Goal: Task Accomplishment & Management: Complete application form

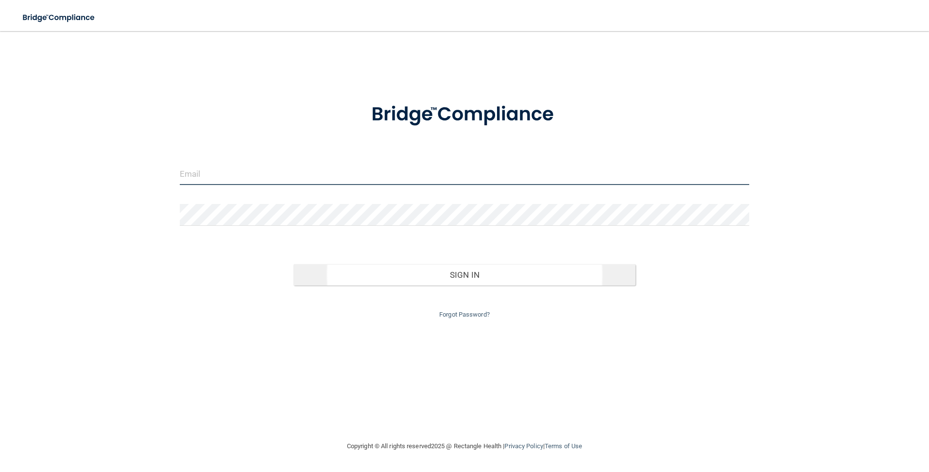
type input "[EMAIL_ADDRESS][DOMAIN_NAME]"
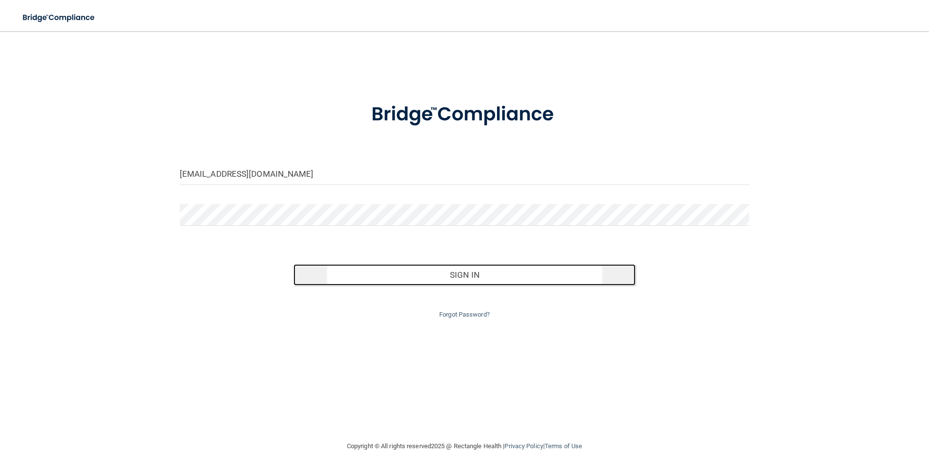
click at [474, 279] on button "Sign In" at bounding box center [465, 274] width 342 height 21
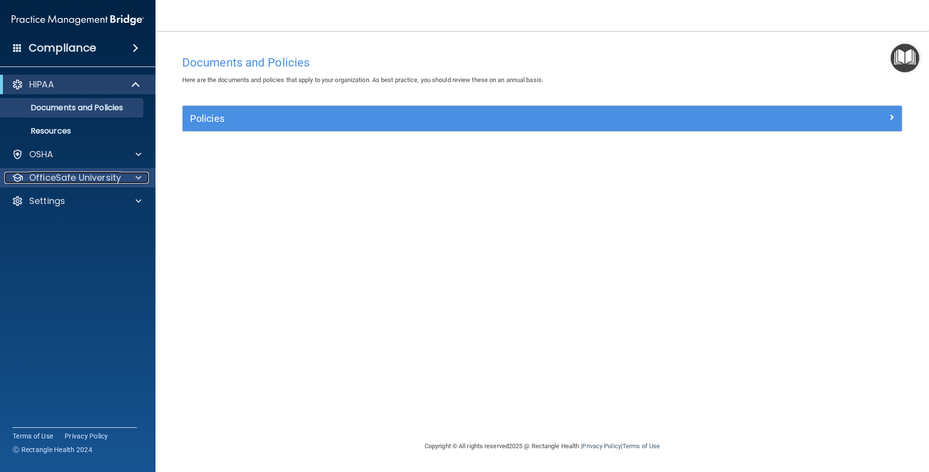
click at [52, 177] on p "OfficeSafe University" at bounding box center [75, 178] width 92 height 12
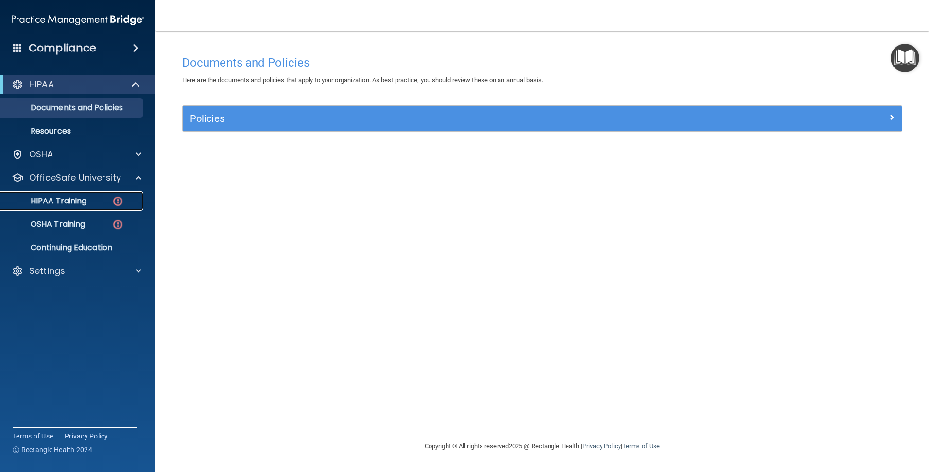
click at [83, 209] on link "HIPAA Training" at bounding box center [66, 200] width 153 height 19
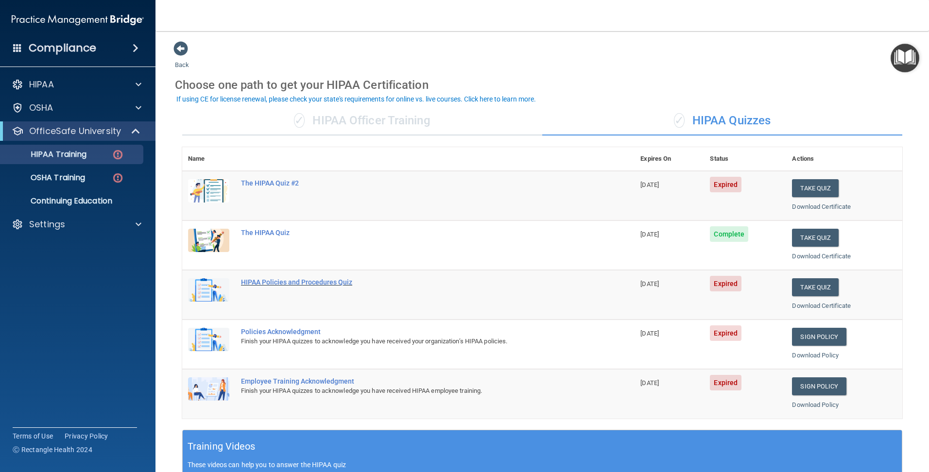
click at [339, 284] on div "HIPAA Policies and Procedures Quiz" at bounding box center [413, 282] width 345 height 8
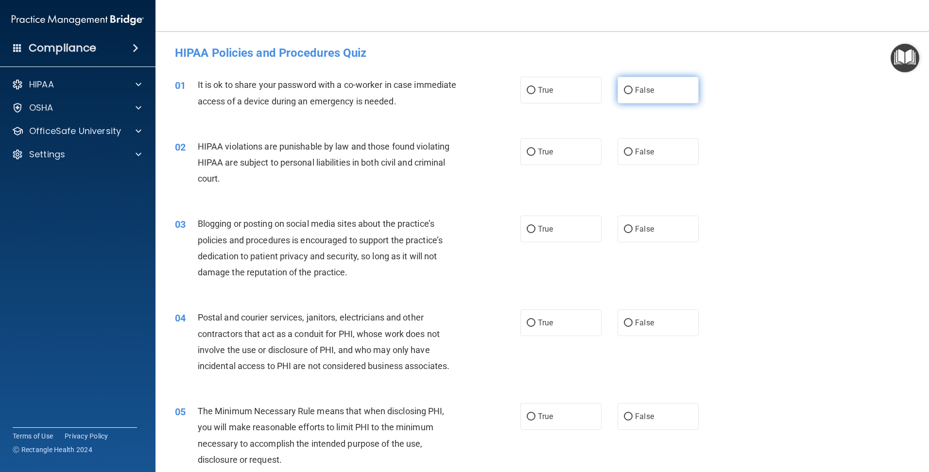
click at [644, 81] on label "False" at bounding box center [658, 90] width 81 height 27
click at [633, 87] on input "False" at bounding box center [628, 90] width 9 height 7
radio input "true"
click at [559, 157] on label "True" at bounding box center [560, 151] width 81 height 27
click at [536, 156] on input "True" at bounding box center [531, 152] width 9 height 7
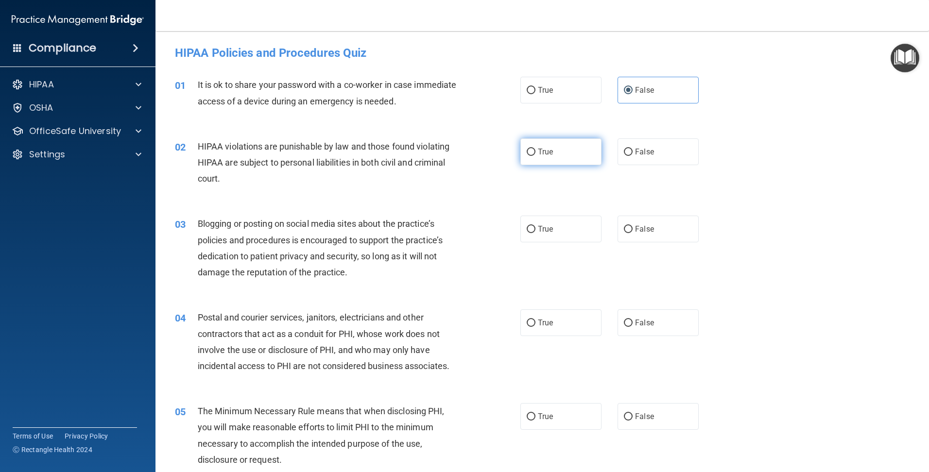
radio input "true"
click at [677, 231] on label "False" at bounding box center [658, 229] width 81 height 27
click at [633, 231] on input "False" at bounding box center [628, 229] width 9 height 7
radio input "true"
click at [643, 321] on span "False" at bounding box center [644, 322] width 19 height 9
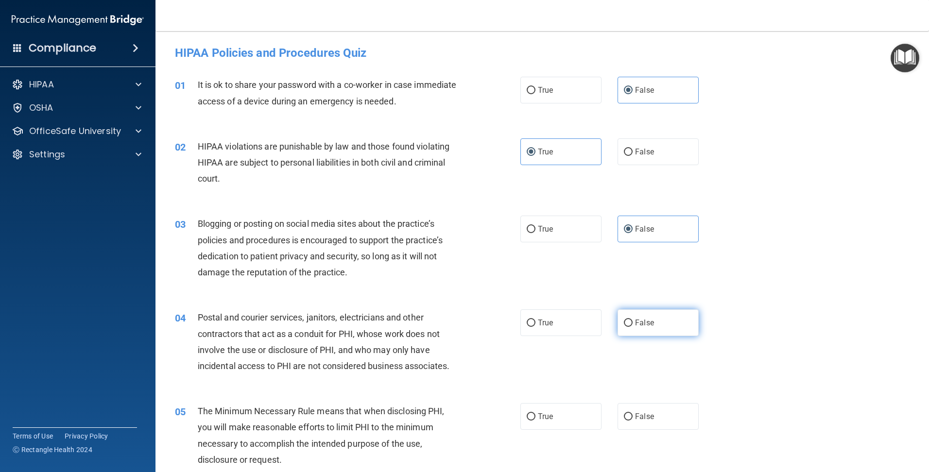
click at [633, 321] on input "False" at bounding box center [628, 323] width 9 height 7
radio input "true"
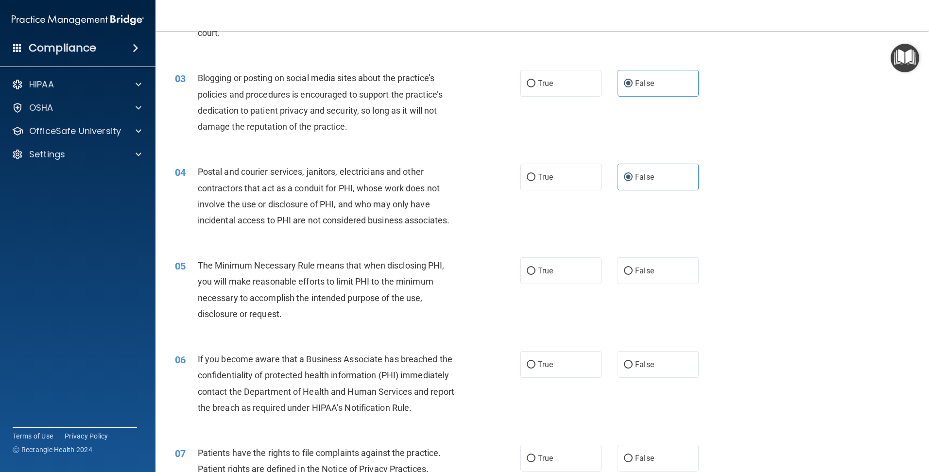
scroll to position [194, 0]
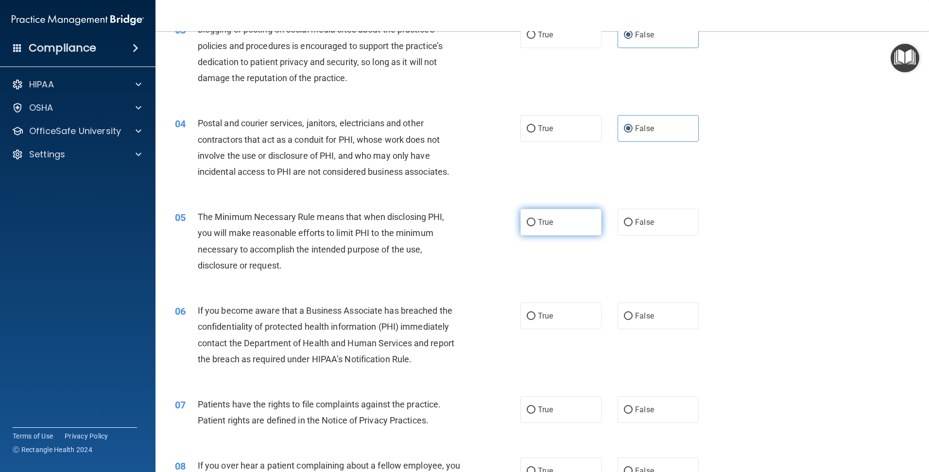
click at [589, 221] on label "True" at bounding box center [560, 222] width 81 height 27
click at [536, 221] on input "True" at bounding box center [531, 222] width 9 height 7
radio input "true"
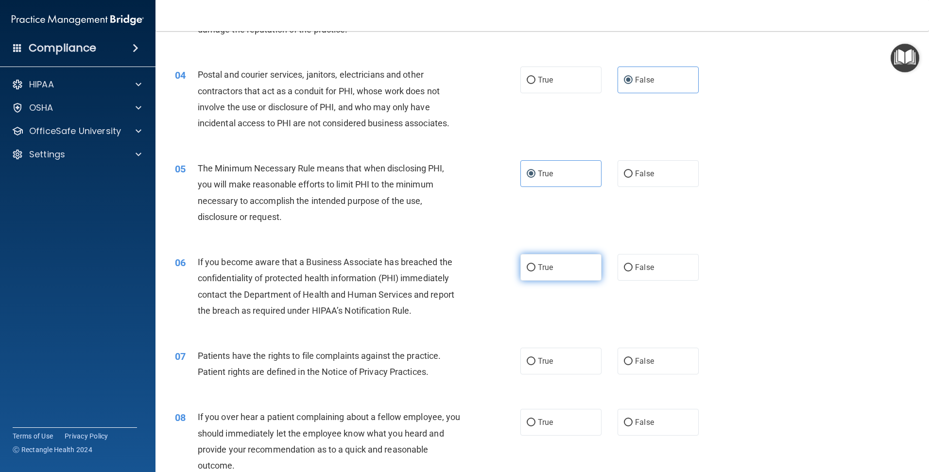
click at [538, 265] on span "True" at bounding box center [545, 267] width 15 height 9
click at [535, 265] on input "True" at bounding box center [531, 267] width 9 height 7
radio input "true"
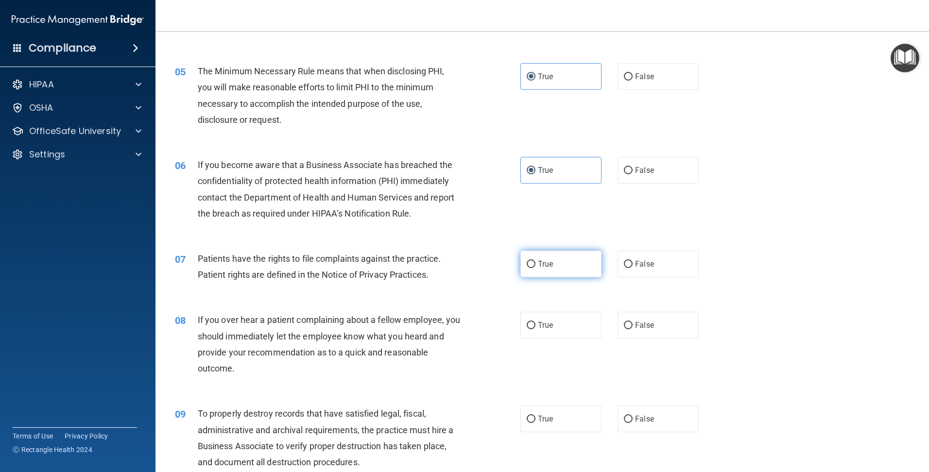
click at [538, 263] on span "True" at bounding box center [545, 264] width 15 height 9
click at [536, 263] on input "True" at bounding box center [531, 264] width 9 height 7
radio input "true"
click at [545, 325] on span "True" at bounding box center [545, 325] width 15 height 9
click at [536, 325] on input "True" at bounding box center [531, 325] width 9 height 7
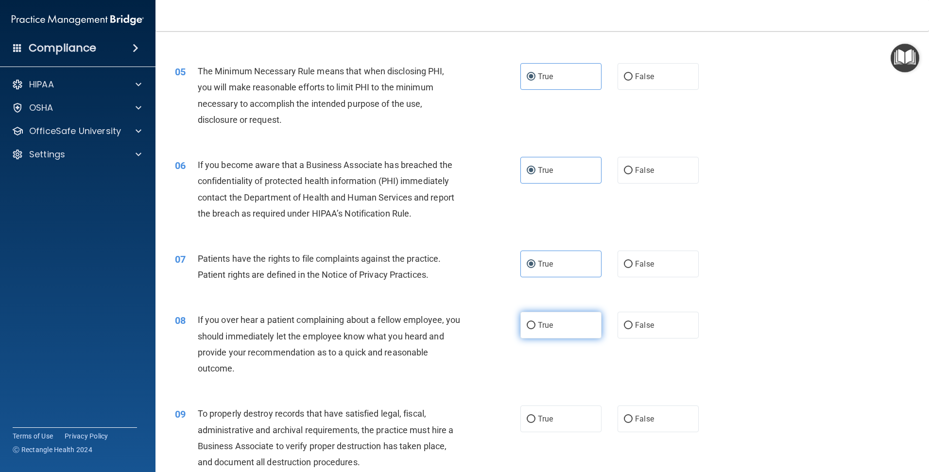
radio input "true"
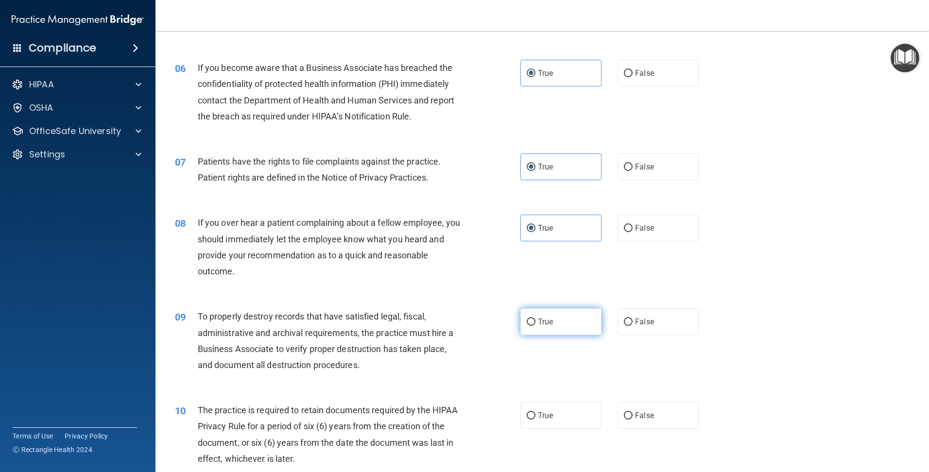
click at [527, 321] on input "True" at bounding box center [531, 322] width 9 height 7
radio input "true"
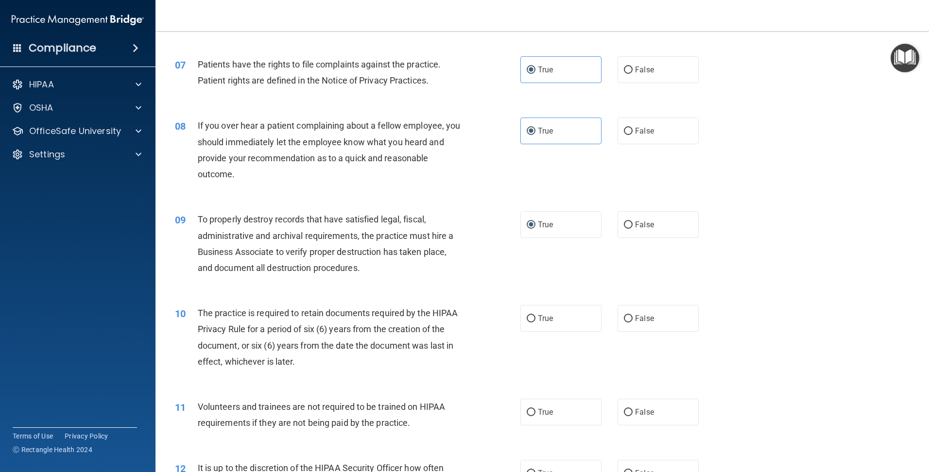
scroll to position [632, 0]
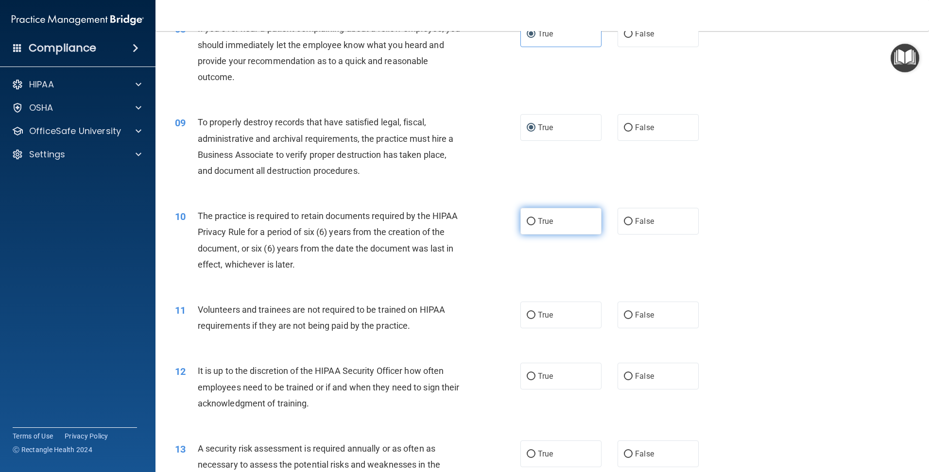
click at [535, 215] on label "True" at bounding box center [560, 221] width 81 height 27
click at [535, 218] on input "True" at bounding box center [531, 221] width 9 height 7
radio input "true"
click at [632, 307] on label "False" at bounding box center [658, 315] width 81 height 27
click at [632, 312] on input "False" at bounding box center [628, 315] width 9 height 7
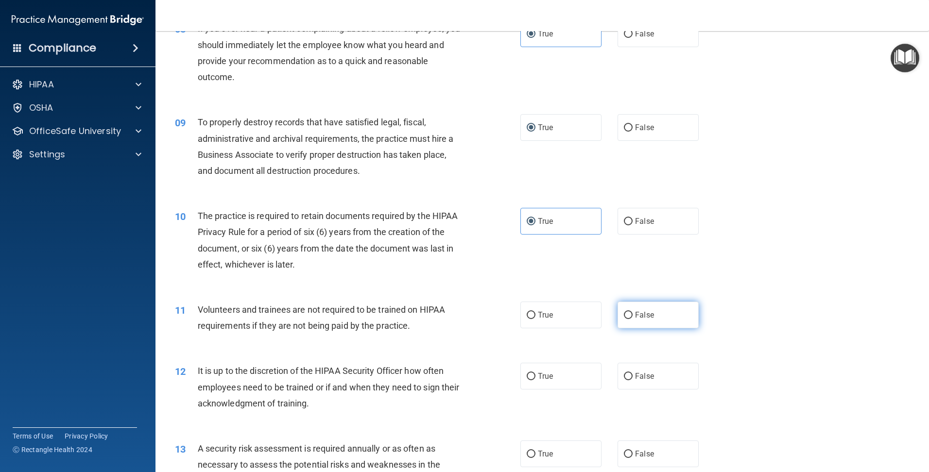
radio input "true"
click at [655, 377] on label "False" at bounding box center [658, 376] width 81 height 27
click at [633, 377] on input "False" at bounding box center [628, 376] width 9 height 7
radio input "true"
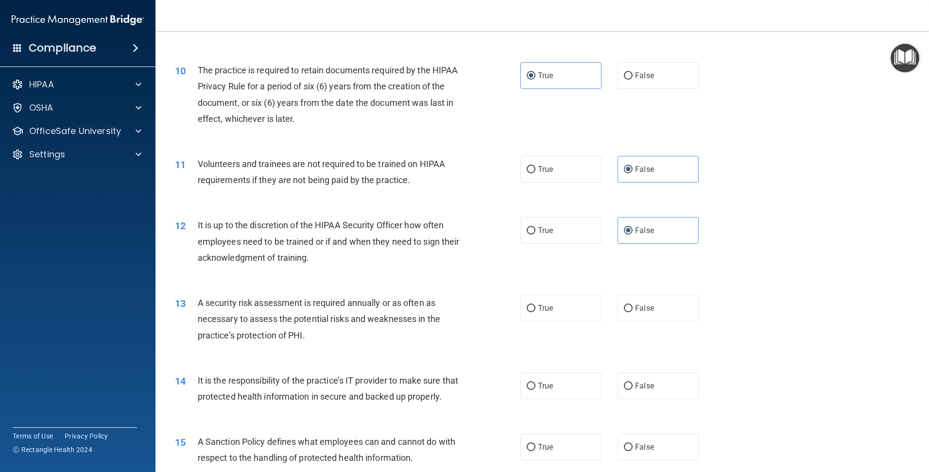
scroll to position [826, 0]
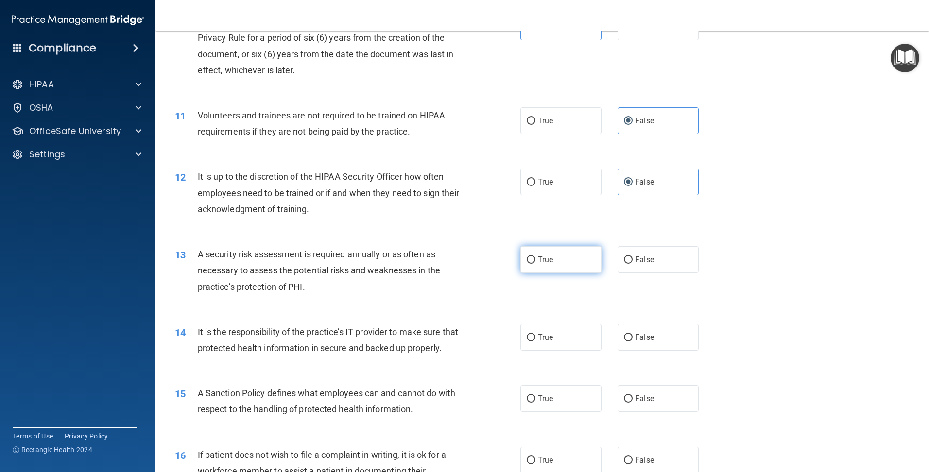
click at [554, 266] on label "True" at bounding box center [560, 259] width 81 height 27
click at [536, 264] on input "True" at bounding box center [531, 260] width 9 height 7
radio input "true"
click at [594, 336] on label "True" at bounding box center [560, 337] width 81 height 27
click at [536, 336] on input "True" at bounding box center [531, 337] width 9 height 7
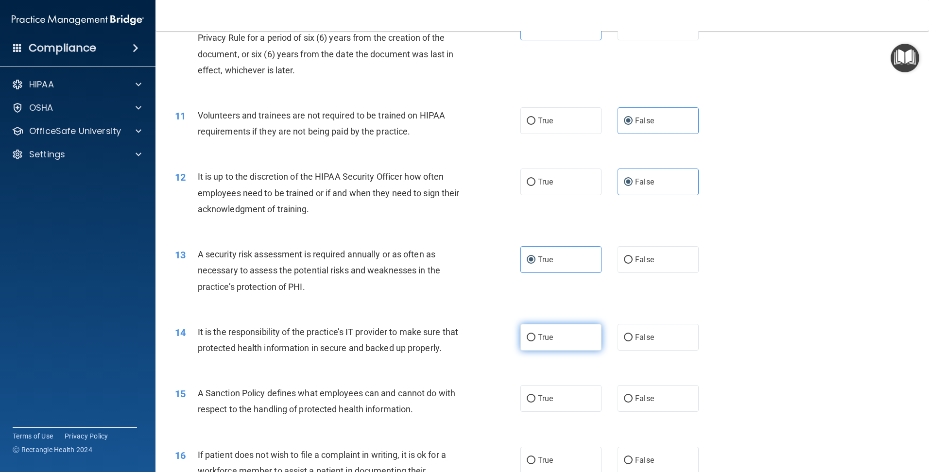
radio input "true"
click at [635, 337] on span "False" at bounding box center [644, 337] width 19 height 9
click at [631, 337] on input "False" at bounding box center [628, 337] width 9 height 7
radio input "true"
radio input "false"
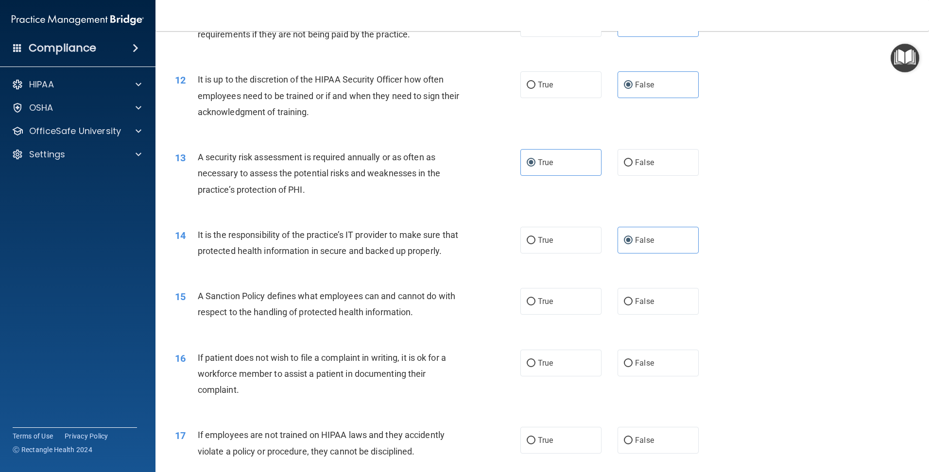
scroll to position [972, 0]
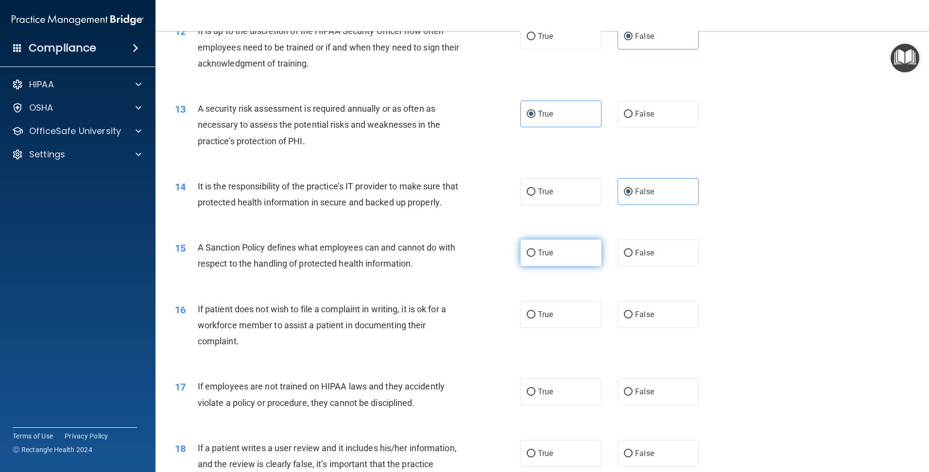
click at [530, 257] on input "True" at bounding box center [531, 253] width 9 height 7
radio input "true"
click at [551, 328] on label "True" at bounding box center [560, 314] width 81 height 27
click at [536, 319] on input "True" at bounding box center [531, 314] width 9 height 7
radio input "true"
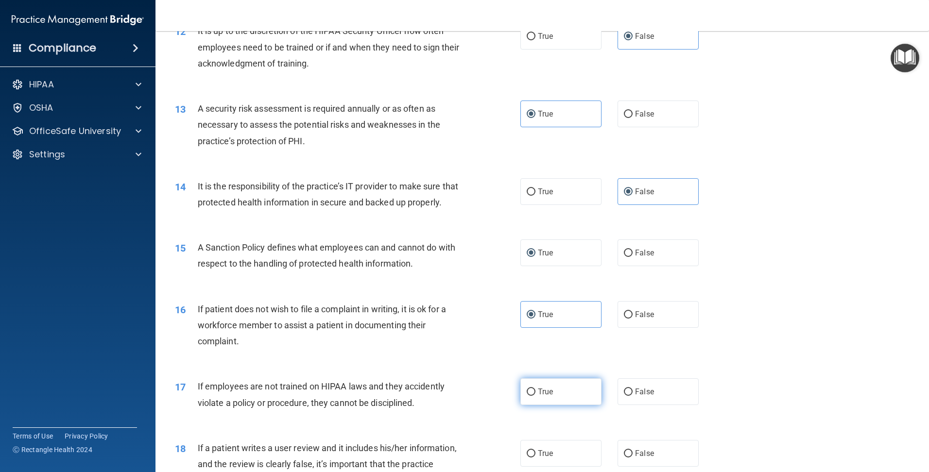
click at [590, 403] on label "True" at bounding box center [560, 392] width 81 height 27
click at [536, 396] on input "True" at bounding box center [531, 392] width 9 height 7
radio input "true"
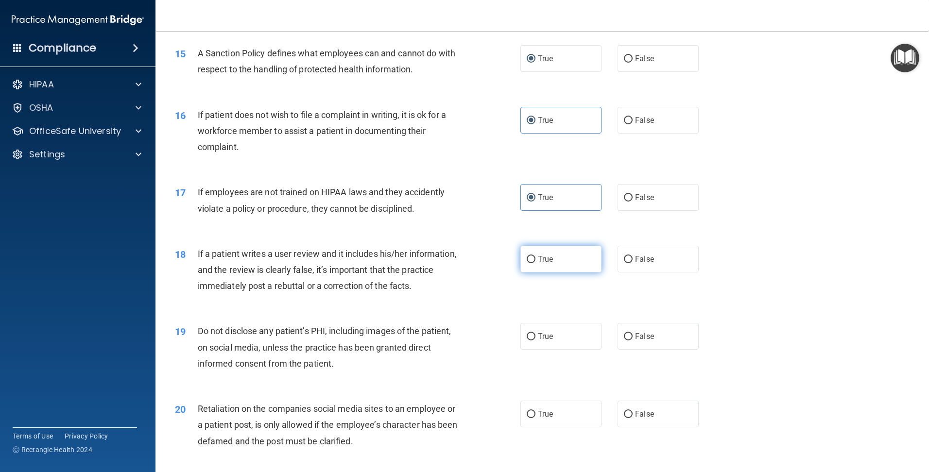
click at [573, 273] on label "True" at bounding box center [560, 259] width 81 height 27
click at [536, 263] on input "True" at bounding box center [531, 259] width 9 height 7
radio input "true"
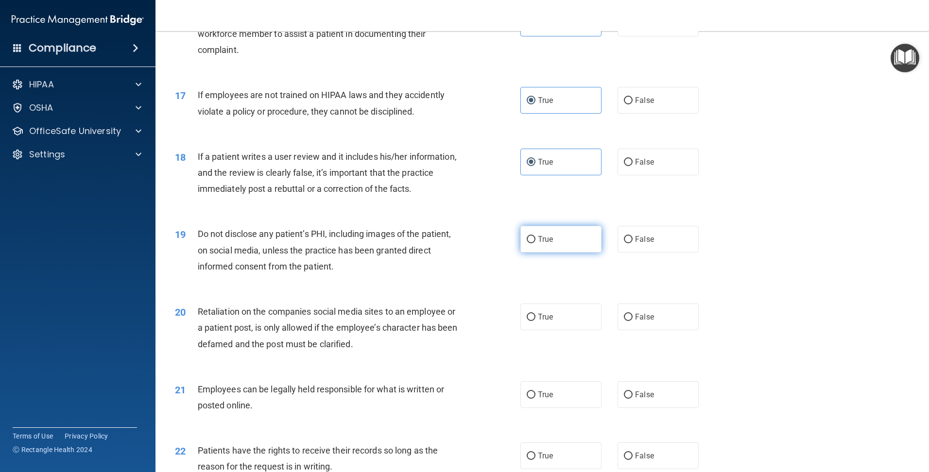
click at [538, 244] on span "True" at bounding box center [545, 239] width 15 height 9
click at [536, 243] on input "True" at bounding box center [531, 239] width 9 height 7
radio input "true"
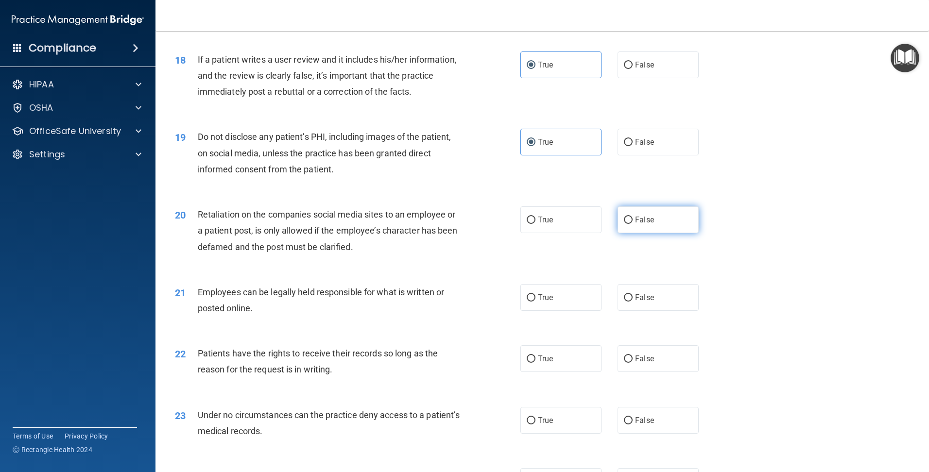
click at [636, 225] on span "False" at bounding box center [644, 219] width 19 height 9
click at [633, 224] on input "False" at bounding box center [628, 220] width 9 height 7
radio input "true"
click at [543, 302] on span "True" at bounding box center [545, 297] width 15 height 9
click at [536, 302] on input "True" at bounding box center [531, 297] width 9 height 7
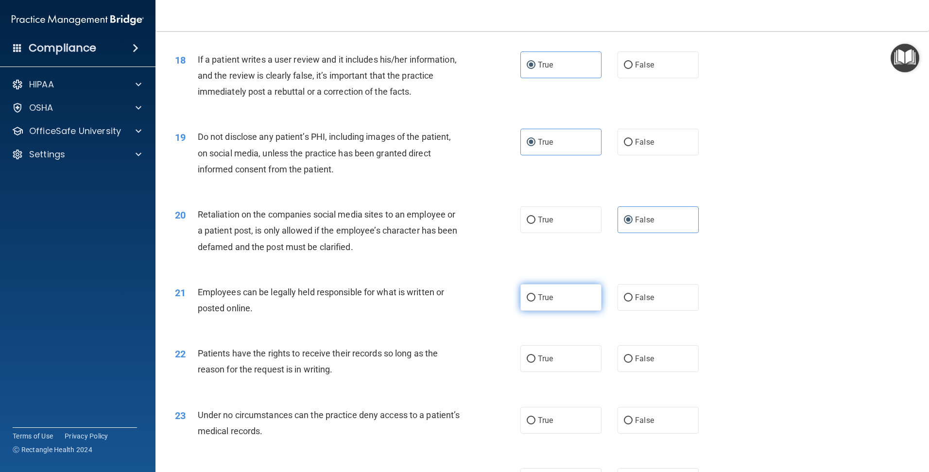
radio input "true"
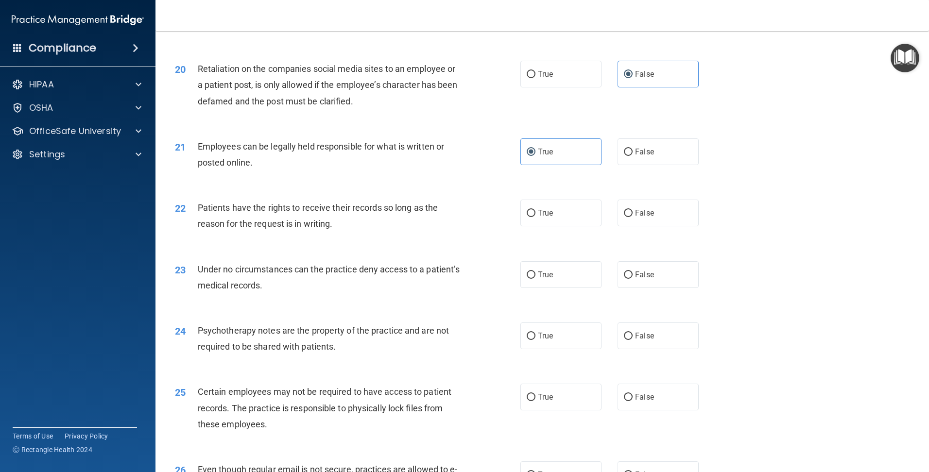
scroll to position [1555, 0]
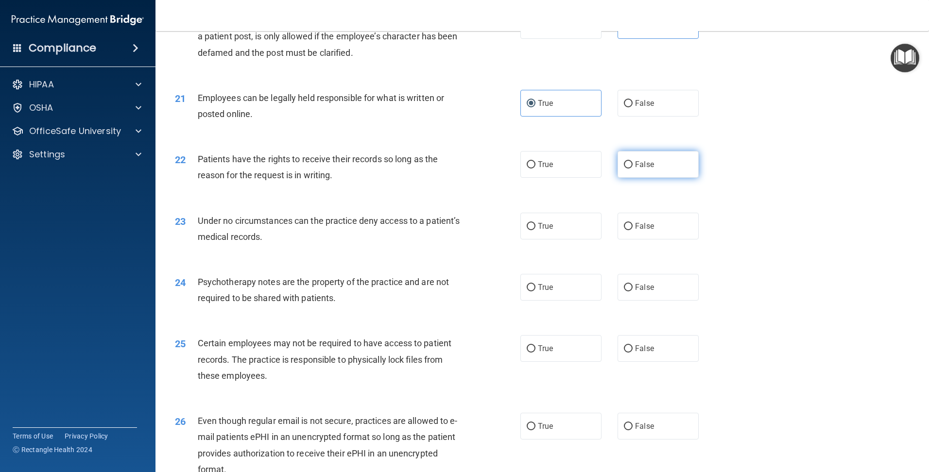
drag, startPoint x: 628, startPoint y: 182, endPoint x: 632, endPoint y: 179, distance: 5.3
click at [629, 178] on label "False" at bounding box center [658, 164] width 81 height 27
click at [629, 169] on input "False" at bounding box center [628, 164] width 9 height 7
radio input "true"
click at [538, 169] on span "True" at bounding box center [545, 164] width 15 height 9
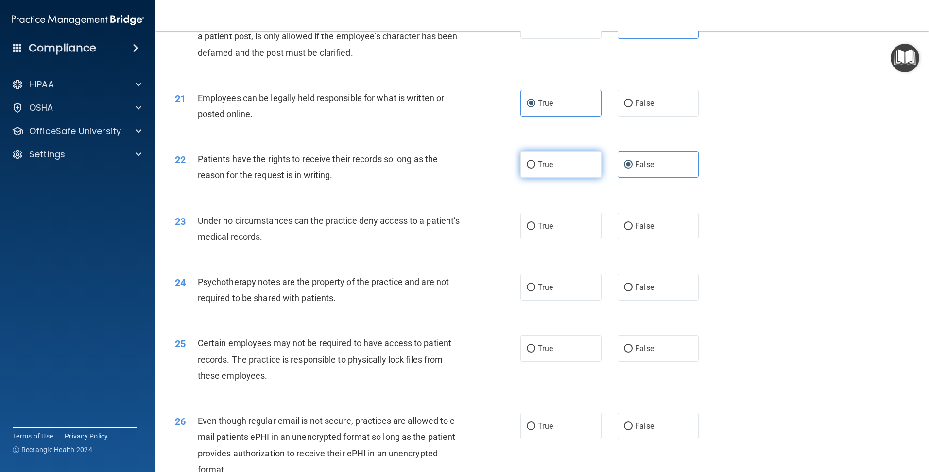
click at [536, 169] on input "True" at bounding box center [531, 164] width 9 height 7
radio input "true"
radio input "false"
click at [624, 230] on input "False" at bounding box center [628, 226] width 9 height 7
radio input "true"
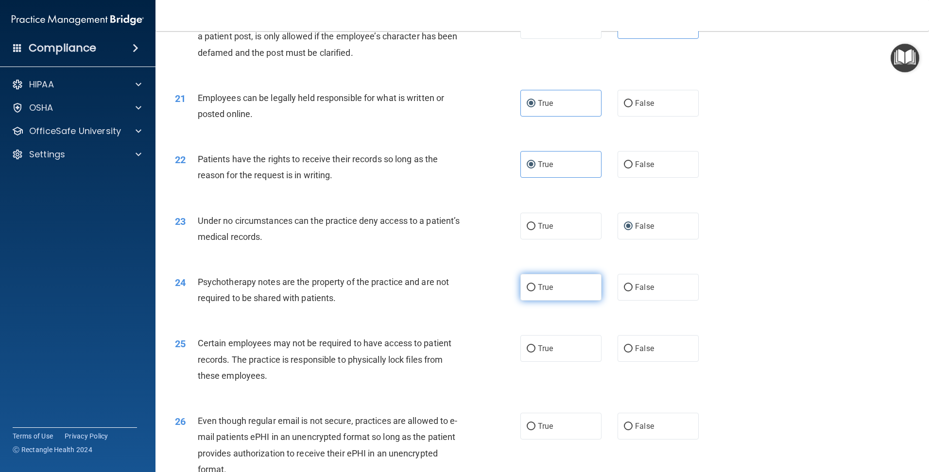
click at [543, 292] on span "True" at bounding box center [545, 287] width 15 height 9
click at [536, 292] on input "True" at bounding box center [531, 287] width 9 height 7
radio input "true"
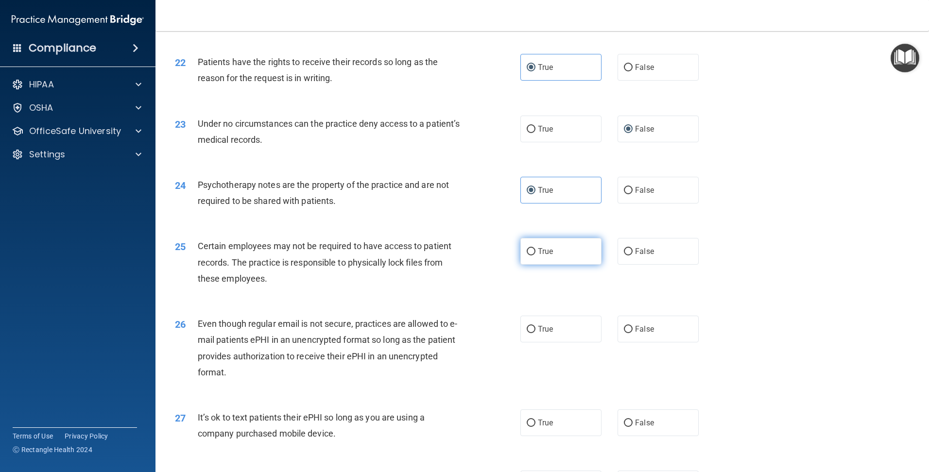
click at [557, 265] on label "True" at bounding box center [560, 251] width 81 height 27
click at [536, 256] on input "True" at bounding box center [531, 251] width 9 height 7
radio input "true"
click at [618, 343] on label "False" at bounding box center [658, 329] width 81 height 27
click at [624, 333] on input "False" at bounding box center [628, 329] width 9 height 7
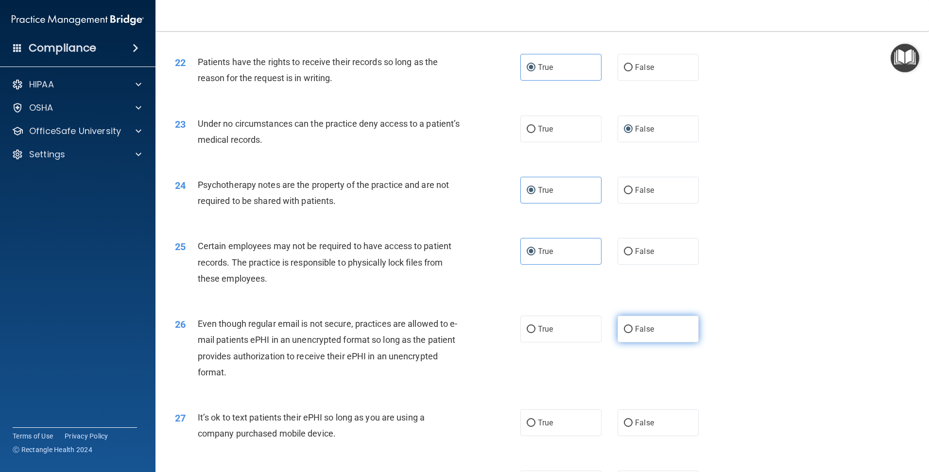
radio input "true"
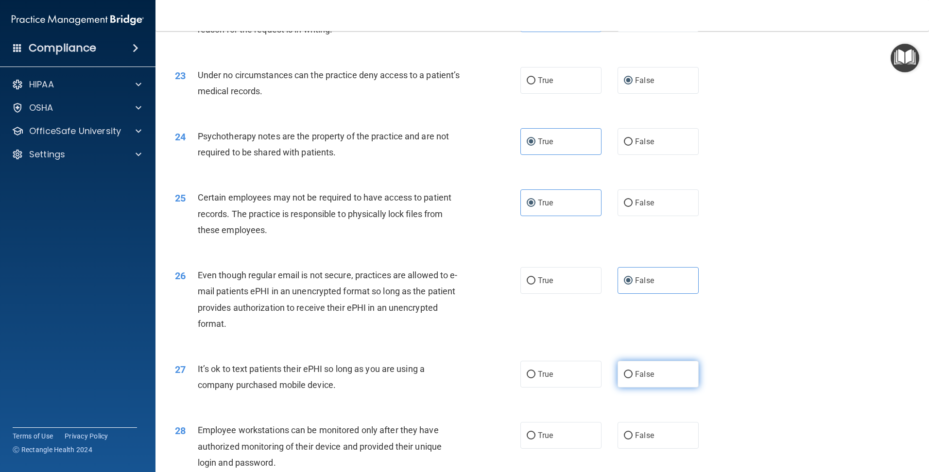
click at [635, 379] on span "False" at bounding box center [644, 374] width 19 height 9
click at [633, 379] on input "False" at bounding box center [628, 374] width 9 height 7
radio input "true"
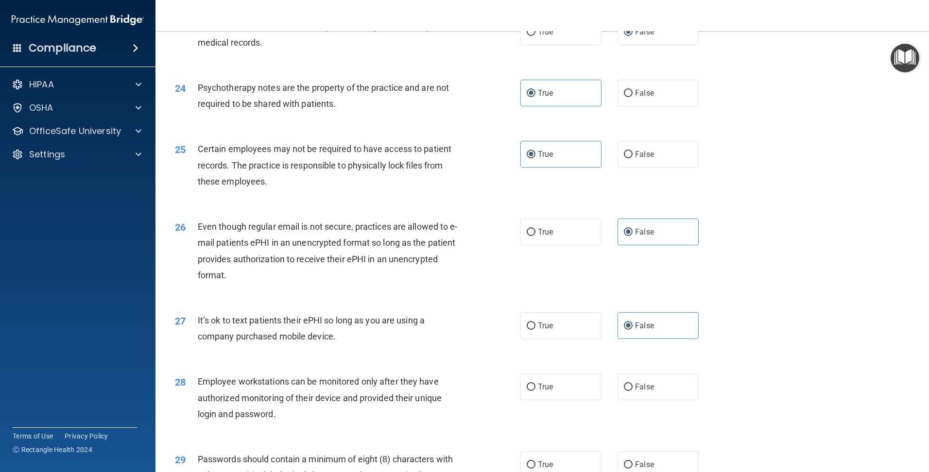
scroll to position [1798, 0]
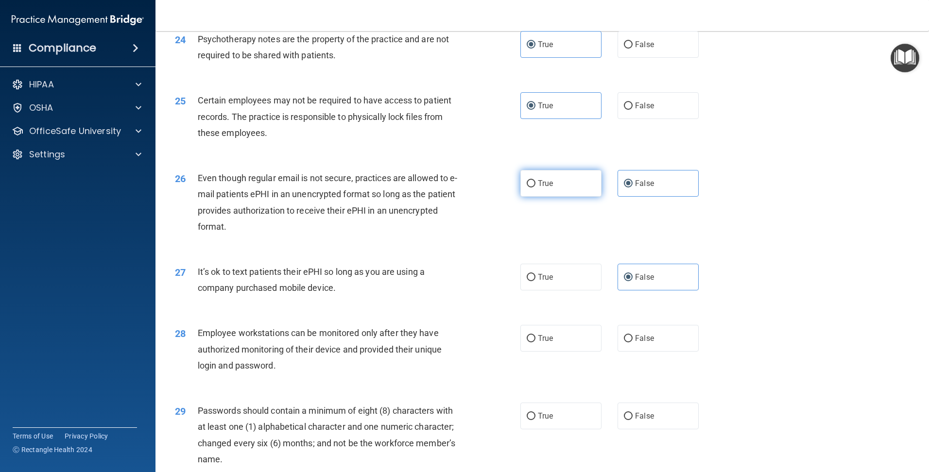
click at [544, 188] on span "True" at bounding box center [545, 183] width 15 height 9
click at [536, 188] on input "True" at bounding box center [531, 183] width 9 height 7
radio input "true"
radio input "false"
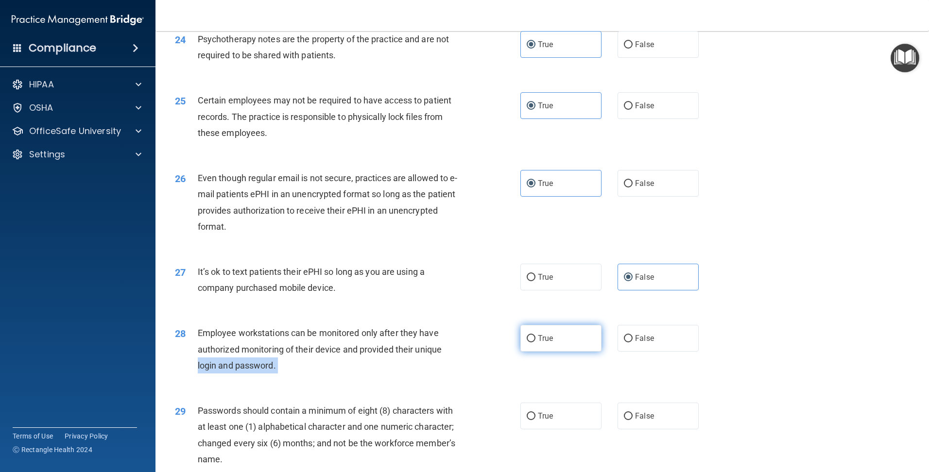
drag, startPoint x: 504, startPoint y: 363, endPoint x: 534, endPoint y: 361, distance: 29.7
click at [715, 325] on ng-form "28 Employee workstations can be monitored only after they have authorized monit…" at bounding box center [715, 325] width 0 height 0
click at [534, 352] on label "True" at bounding box center [560, 338] width 81 height 27
click at [534, 343] on input "True" at bounding box center [531, 338] width 9 height 7
radio input "true"
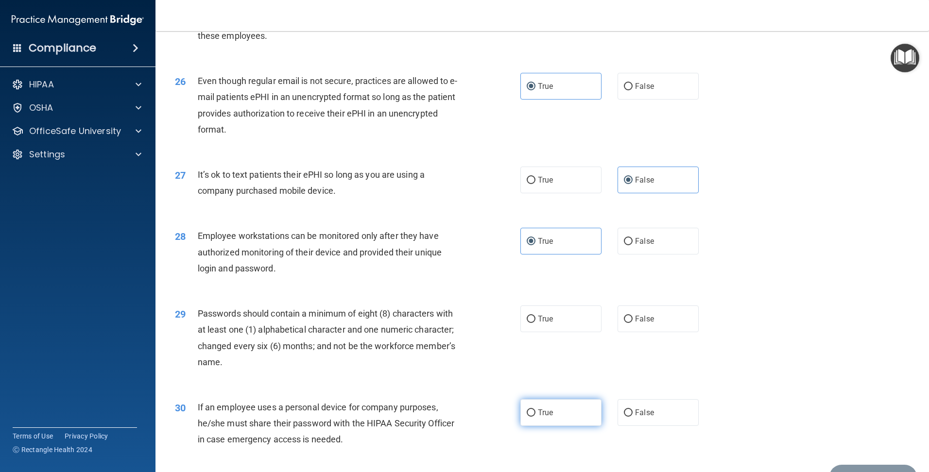
scroll to position [1967, 0]
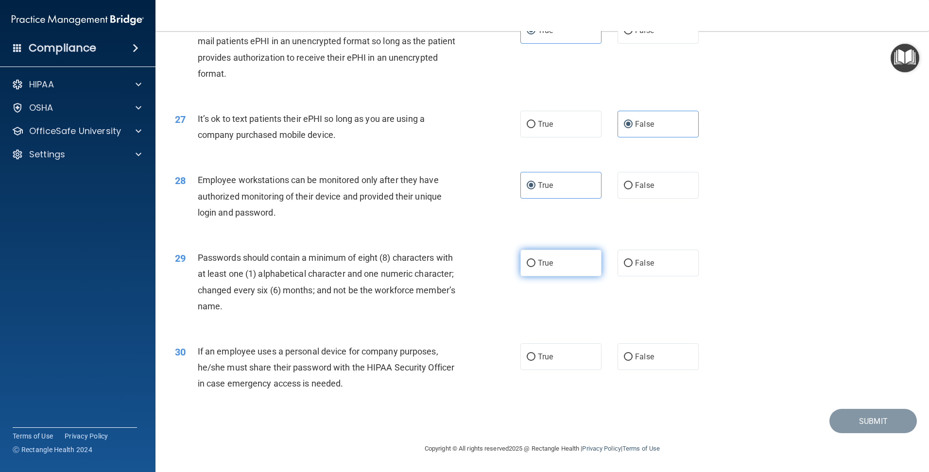
click at [589, 271] on label "True" at bounding box center [560, 263] width 81 height 27
click at [536, 267] on input "True" at bounding box center [531, 263] width 9 height 7
radio input "true"
click at [624, 355] on input "False" at bounding box center [628, 357] width 9 height 7
radio input "true"
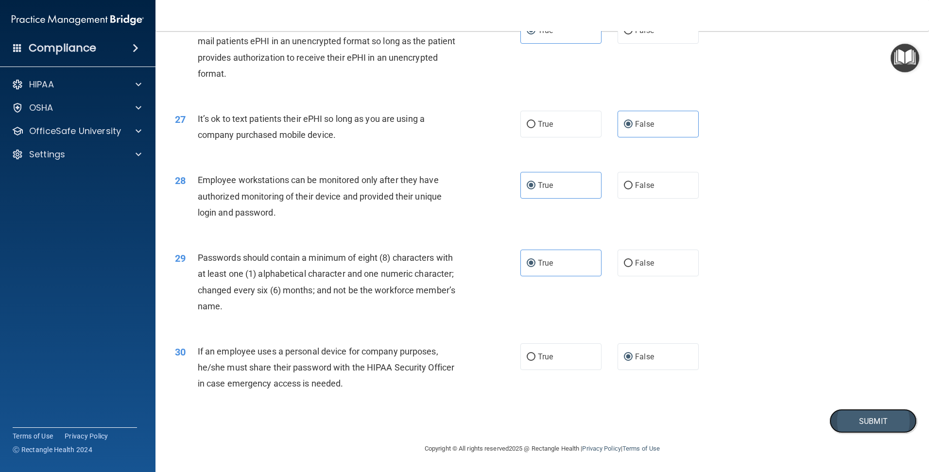
click at [858, 416] on button "Submit" at bounding box center [873, 421] width 87 height 25
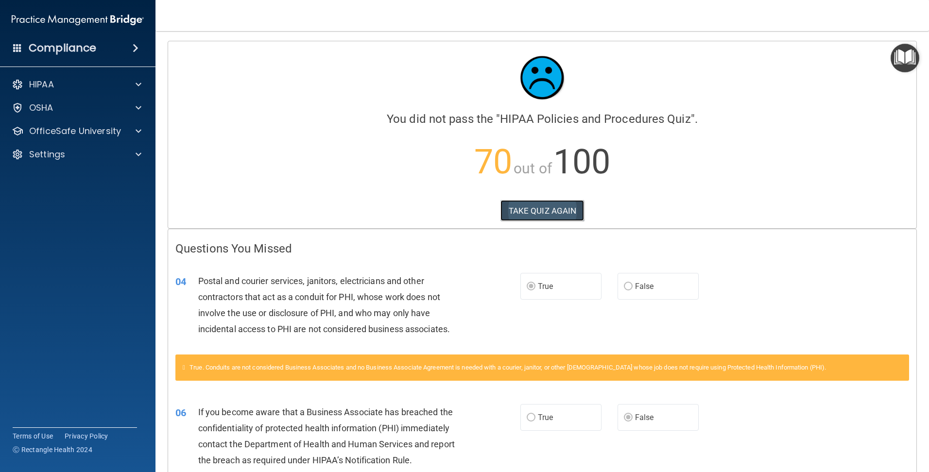
click at [527, 208] on button "TAKE QUIZ AGAIN" at bounding box center [543, 210] width 84 height 21
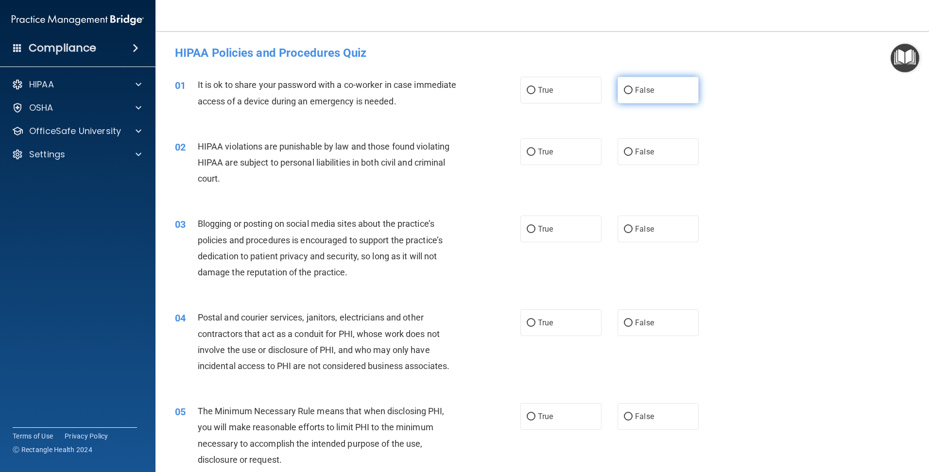
click at [648, 85] on label "False" at bounding box center [658, 90] width 81 height 27
click at [633, 87] on input "False" at bounding box center [628, 90] width 9 height 7
radio input "true"
click at [558, 143] on label "True" at bounding box center [560, 151] width 81 height 27
click at [536, 149] on input "True" at bounding box center [531, 152] width 9 height 7
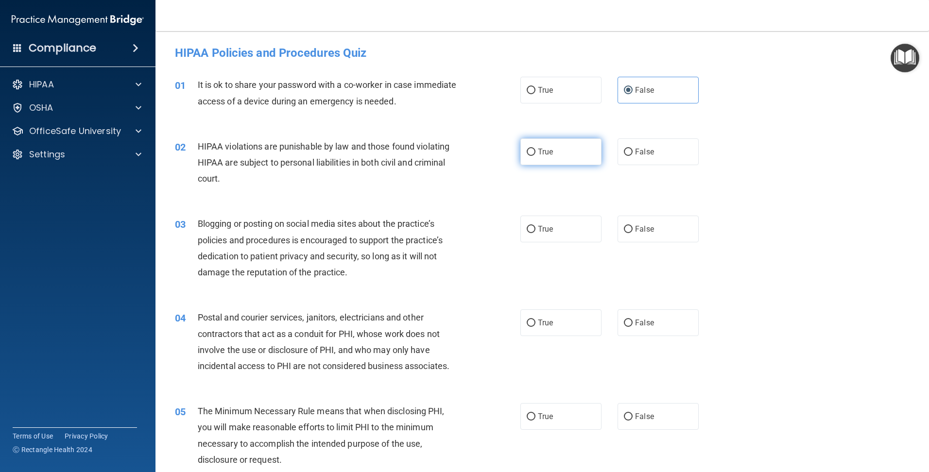
radio input "true"
click at [636, 223] on label "False" at bounding box center [658, 229] width 81 height 27
click at [633, 226] on input "False" at bounding box center [628, 229] width 9 height 7
radio input "true"
click at [535, 318] on label "True" at bounding box center [560, 323] width 81 height 27
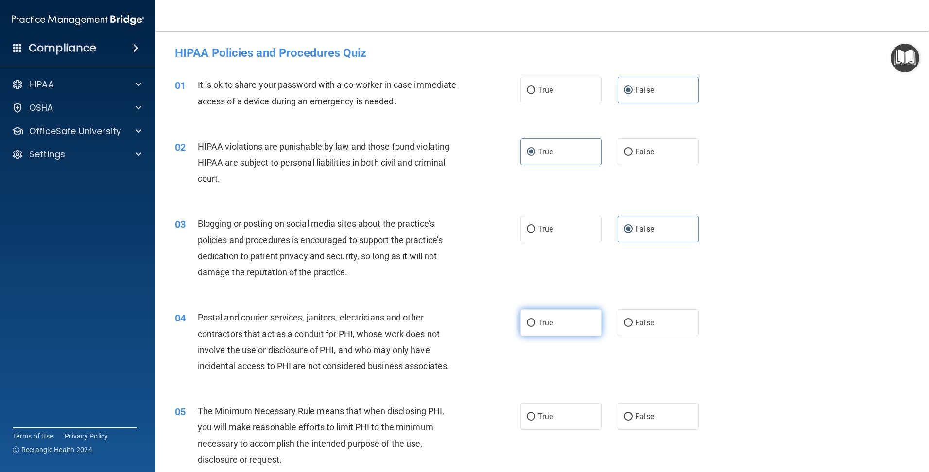
click at [535, 320] on input "True" at bounding box center [531, 323] width 9 height 7
radio input "true"
click at [547, 412] on label "True" at bounding box center [560, 416] width 81 height 27
click at [536, 414] on input "True" at bounding box center [531, 417] width 9 height 7
radio input "true"
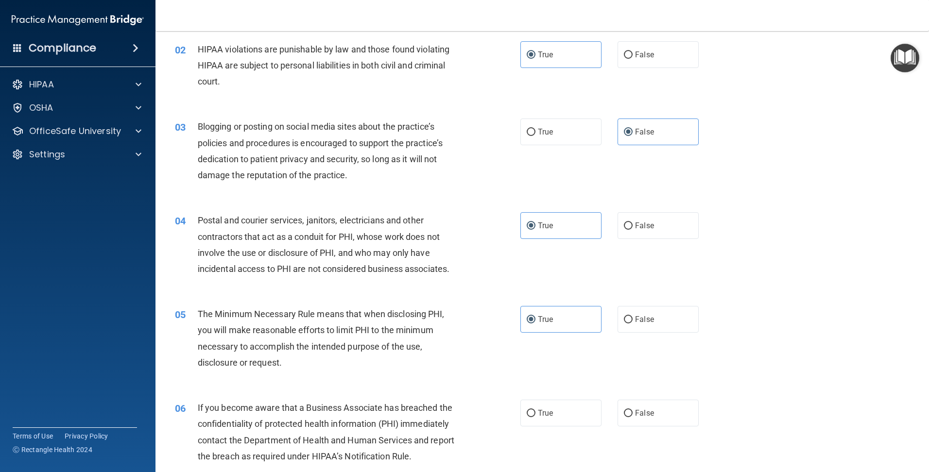
scroll to position [146, 0]
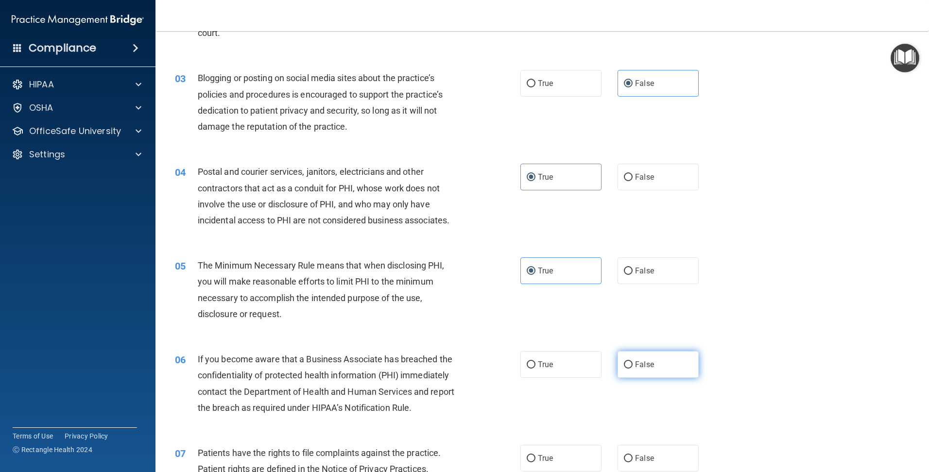
click at [646, 364] on span "False" at bounding box center [644, 364] width 19 height 9
click at [633, 364] on input "False" at bounding box center [628, 365] width 9 height 7
radio input "true"
click at [537, 452] on label "True" at bounding box center [560, 458] width 81 height 27
click at [536, 455] on input "True" at bounding box center [531, 458] width 9 height 7
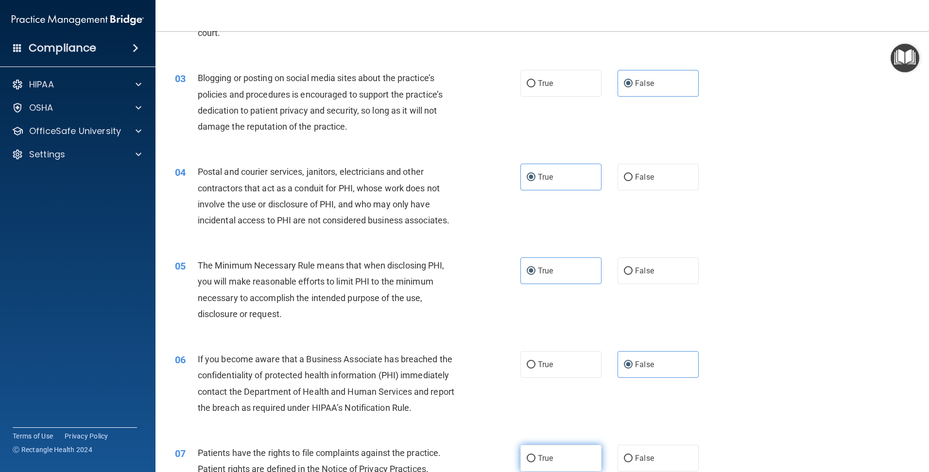
radio input "true"
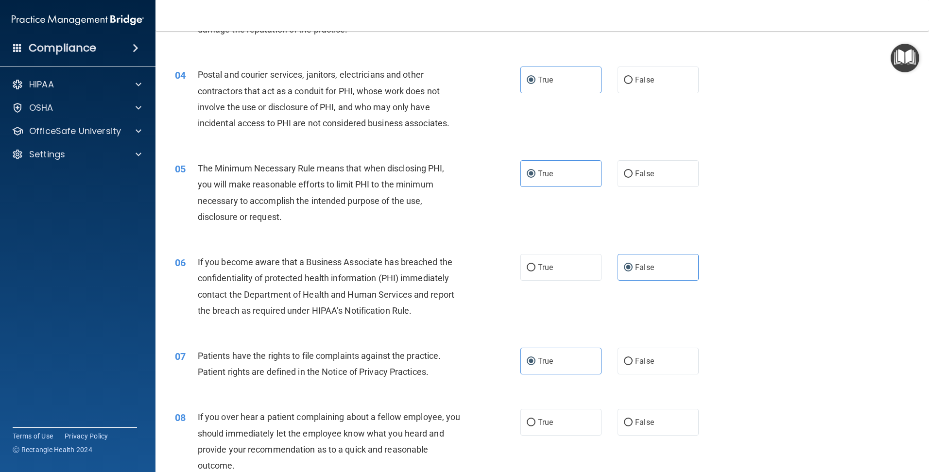
scroll to position [389, 0]
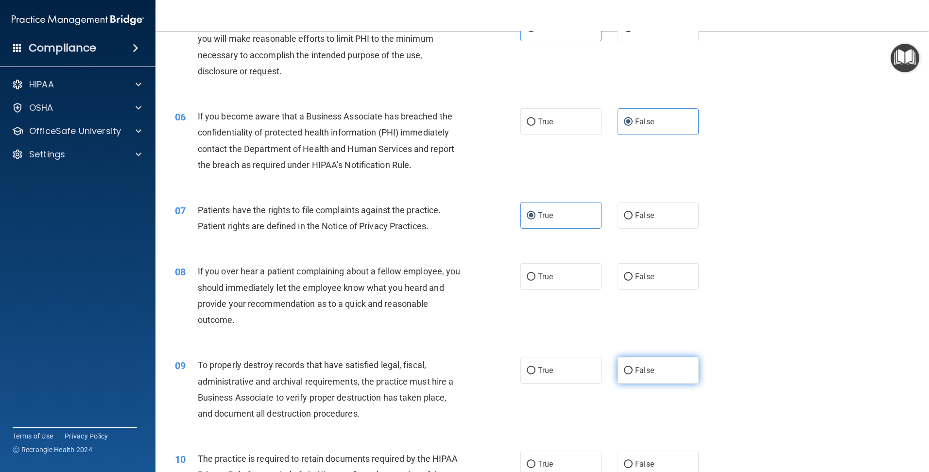
click at [635, 373] on span "False" at bounding box center [644, 370] width 19 height 9
click at [633, 373] on input "False" at bounding box center [628, 370] width 9 height 7
radio input "true"
click at [644, 279] on span "False" at bounding box center [644, 276] width 19 height 9
click at [633, 279] on input "False" at bounding box center [628, 277] width 9 height 7
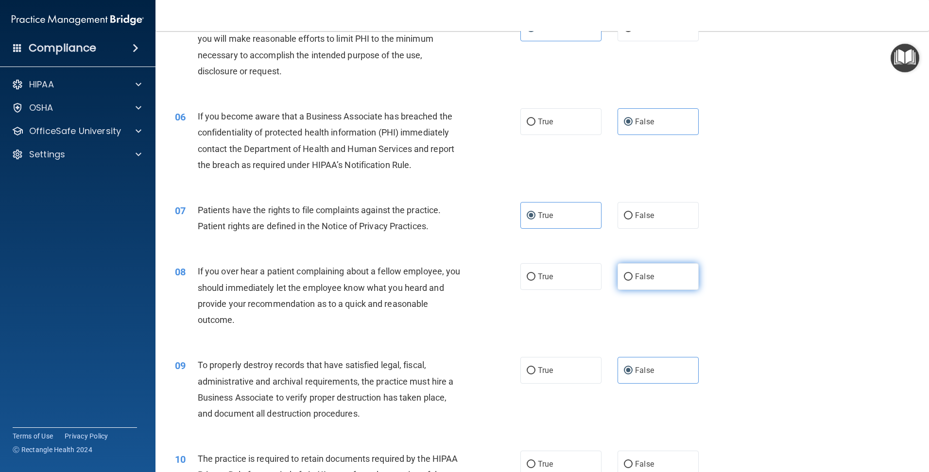
radio input "true"
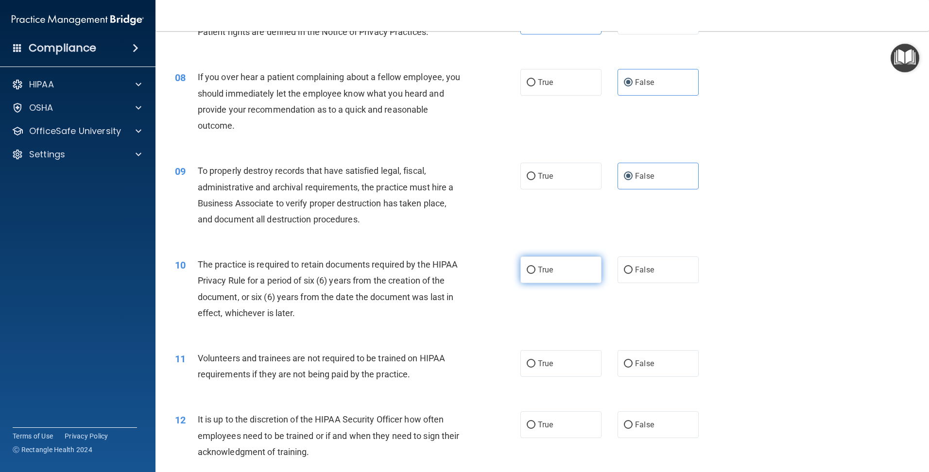
click at [548, 267] on span "True" at bounding box center [545, 269] width 15 height 9
click at [536, 267] on input "True" at bounding box center [531, 270] width 9 height 7
radio input "true"
click at [645, 362] on span "False" at bounding box center [644, 363] width 19 height 9
click at [633, 362] on input "False" at bounding box center [628, 364] width 9 height 7
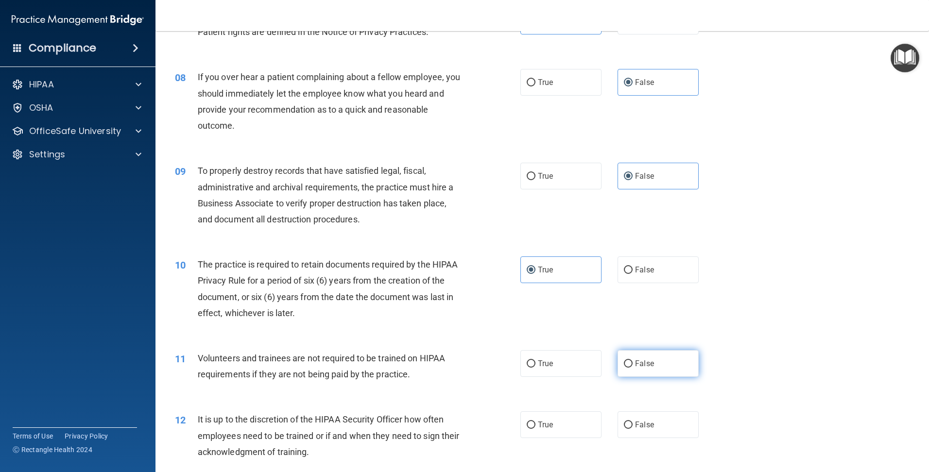
radio input "true"
click at [641, 419] on label "False" at bounding box center [658, 425] width 81 height 27
click at [633, 422] on input "False" at bounding box center [628, 425] width 9 height 7
radio input "true"
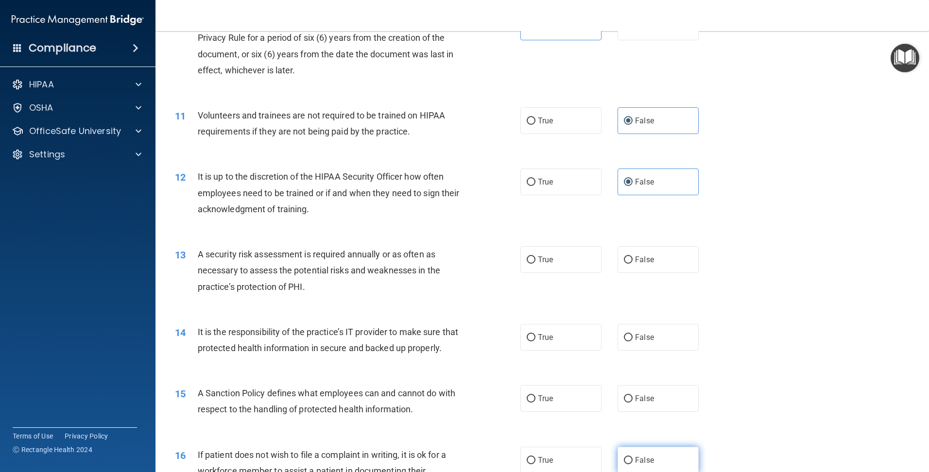
scroll to position [875, 0]
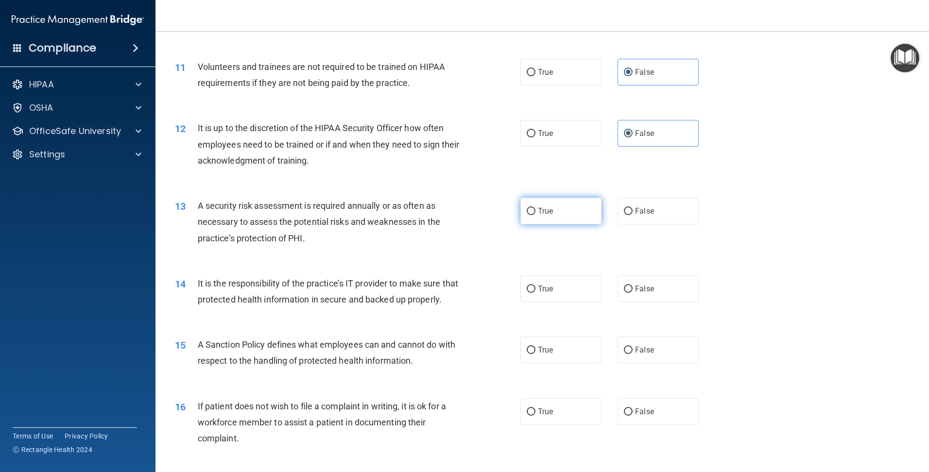
click at [559, 213] on label "True" at bounding box center [560, 211] width 81 height 27
click at [536, 213] on input "True" at bounding box center [531, 211] width 9 height 7
radio input "true"
click at [624, 290] on input "False" at bounding box center [628, 289] width 9 height 7
radio input "true"
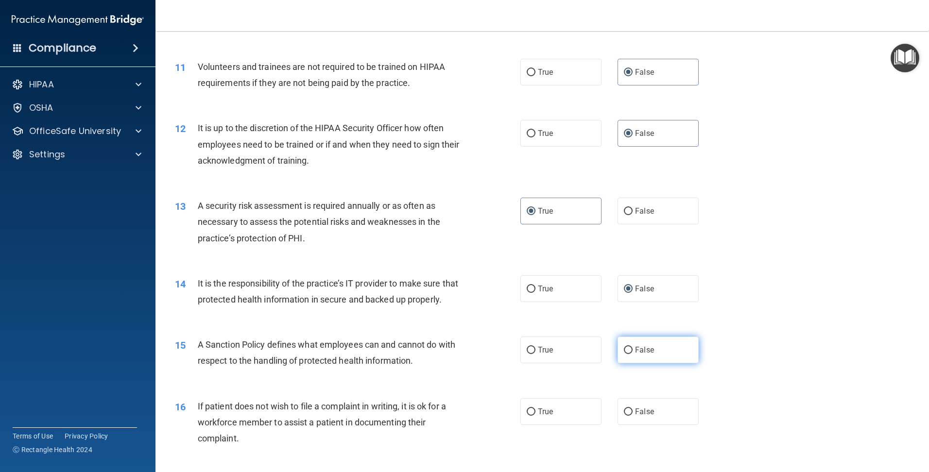
click at [630, 363] on label "False" at bounding box center [658, 350] width 81 height 27
click at [630, 354] on input "False" at bounding box center [628, 350] width 9 height 7
radio input "true"
click at [631, 422] on label "False" at bounding box center [658, 411] width 81 height 27
click at [631, 416] on input "False" at bounding box center [628, 412] width 9 height 7
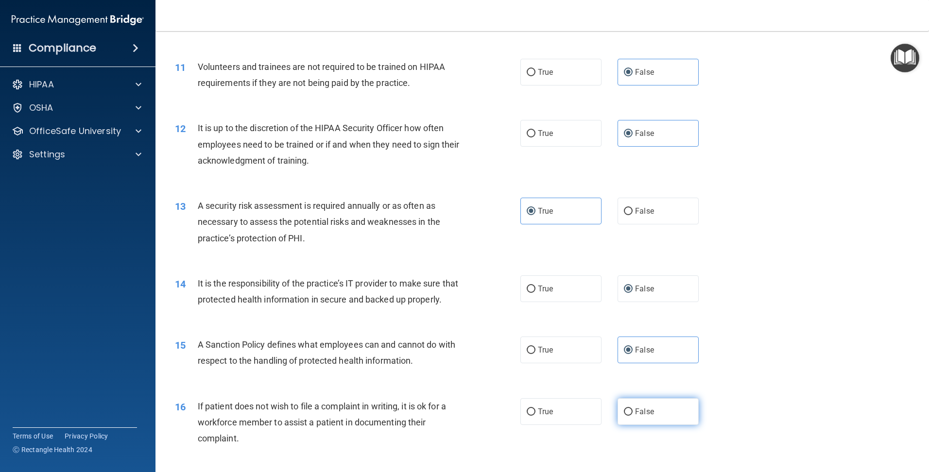
radio input "true"
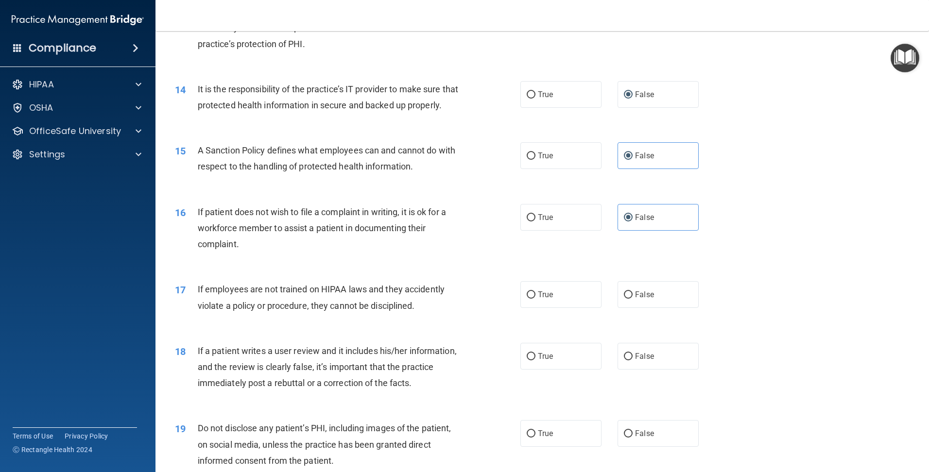
scroll to position [1118, 0]
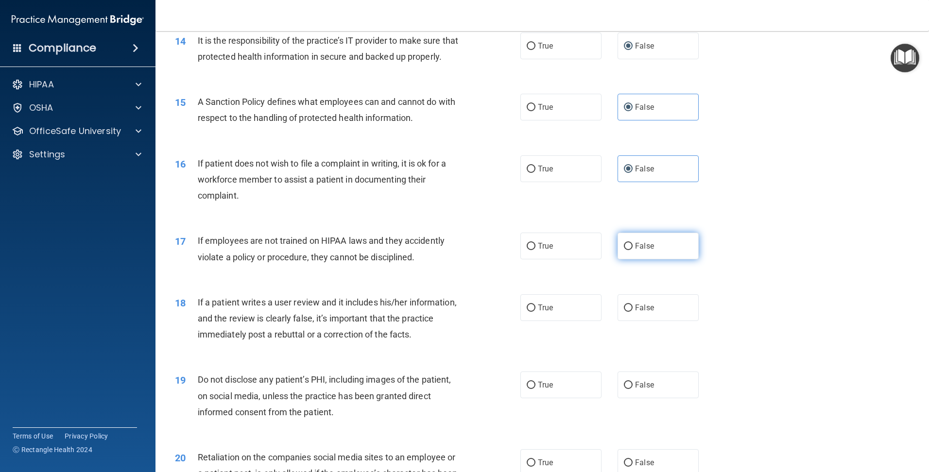
click at [632, 260] on label "False" at bounding box center [658, 246] width 81 height 27
click at [632, 250] on input "False" at bounding box center [628, 246] width 9 height 7
radio input "true"
click at [638, 312] on span "False" at bounding box center [644, 307] width 19 height 9
click at [633, 312] on input "False" at bounding box center [628, 308] width 9 height 7
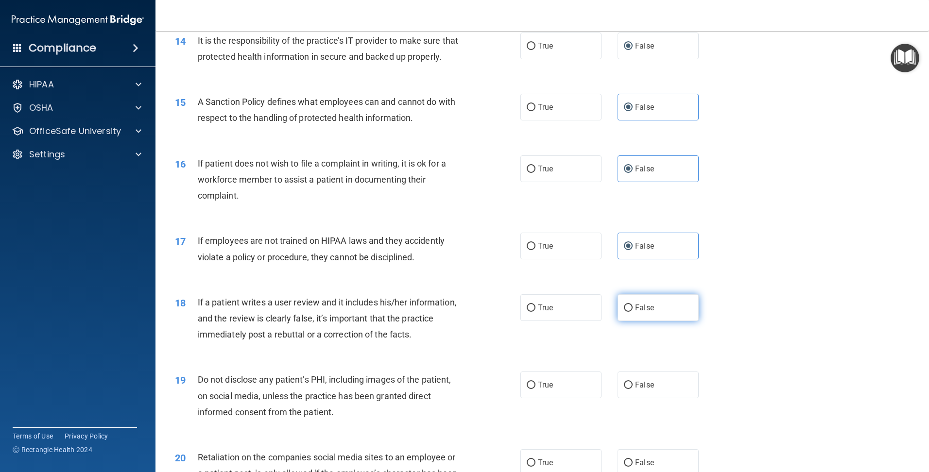
radio input "true"
click at [527, 389] on input "True" at bounding box center [531, 385] width 9 height 7
radio input "true"
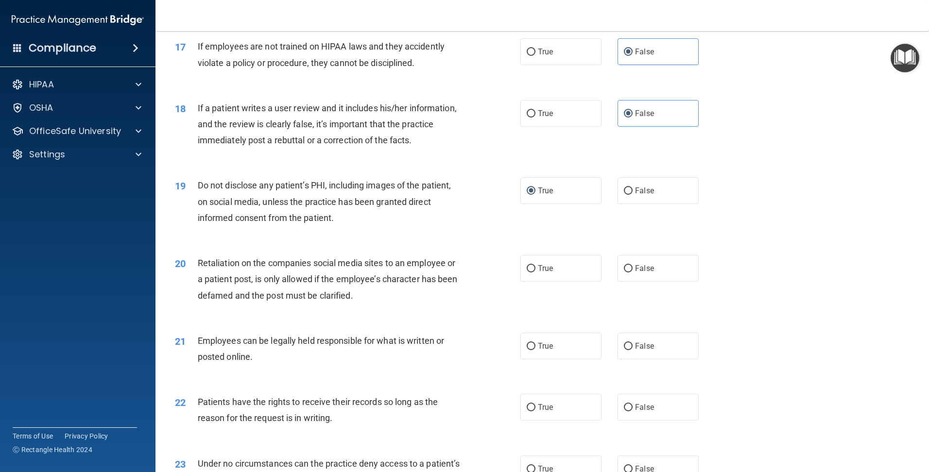
scroll to position [1361, 0]
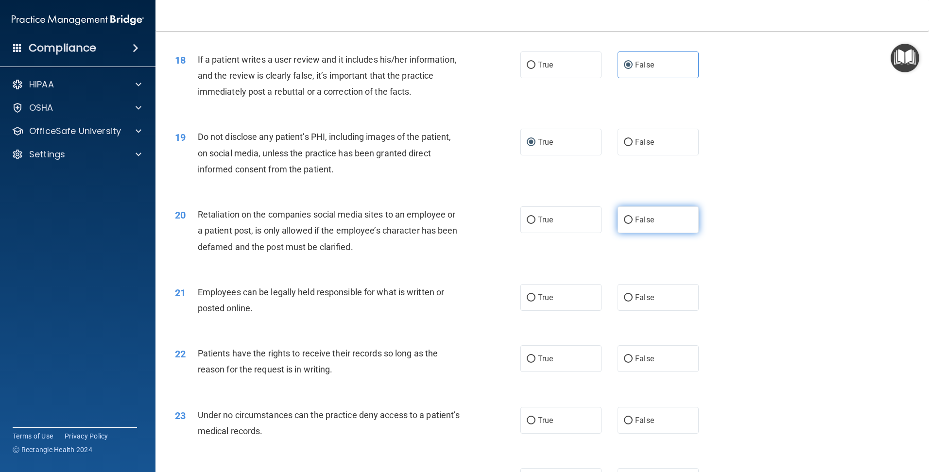
click at [637, 225] on span "False" at bounding box center [644, 219] width 19 height 9
click at [633, 224] on input "False" at bounding box center [628, 220] width 9 height 7
radio input "true"
click at [540, 302] on span "True" at bounding box center [545, 297] width 15 height 9
click at [536, 302] on input "True" at bounding box center [531, 297] width 9 height 7
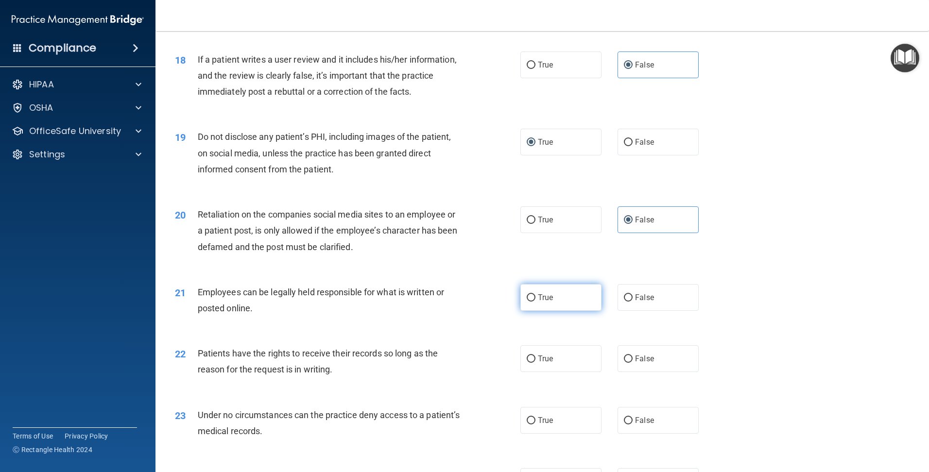
radio input "true"
click at [559, 372] on label "True" at bounding box center [560, 359] width 81 height 27
click at [536, 363] on input "True" at bounding box center [531, 359] width 9 height 7
radio input "true"
click at [650, 372] on label "False" at bounding box center [658, 359] width 81 height 27
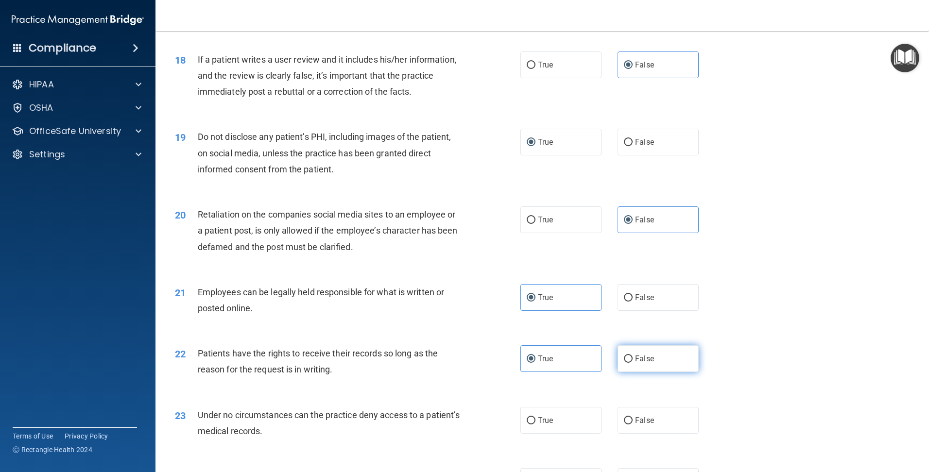
click at [633, 363] on input "False" at bounding box center [628, 359] width 9 height 7
radio input "true"
click at [529, 363] on input "True" at bounding box center [531, 359] width 9 height 7
radio input "true"
radio input "false"
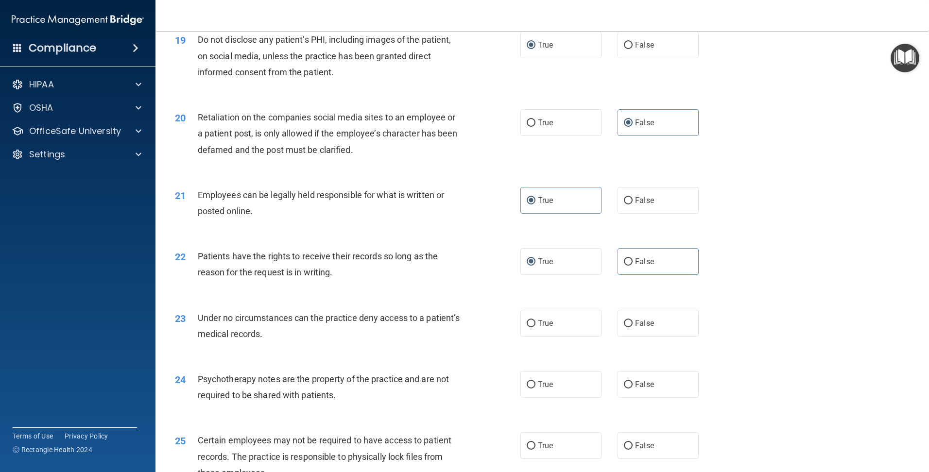
scroll to position [1506, 0]
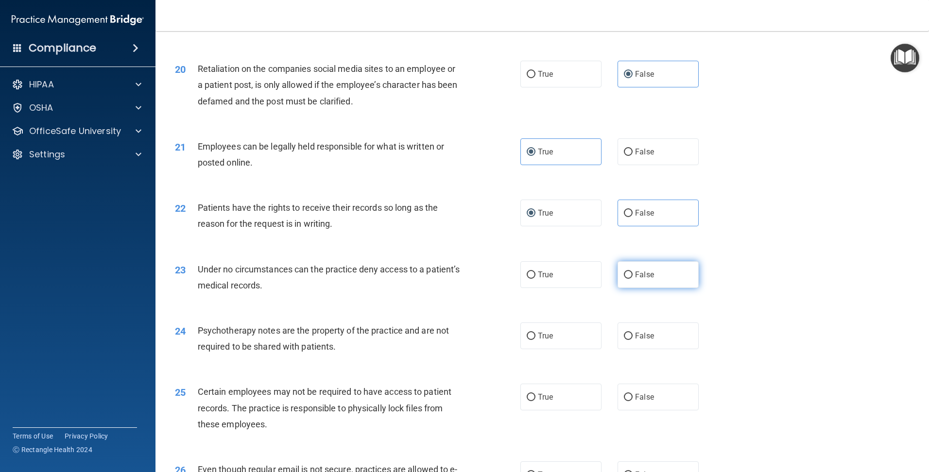
click at [634, 288] on label "False" at bounding box center [658, 274] width 81 height 27
click at [633, 279] on input "False" at bounding box center [628, 275] width 9 height 7
radio input "true"
click at [549, 341] on span "True" at bounding box center [545, 335] width 15 height 9
click at [536, 340] on input "True" at bounding box center [531, 336] width 9 height 7
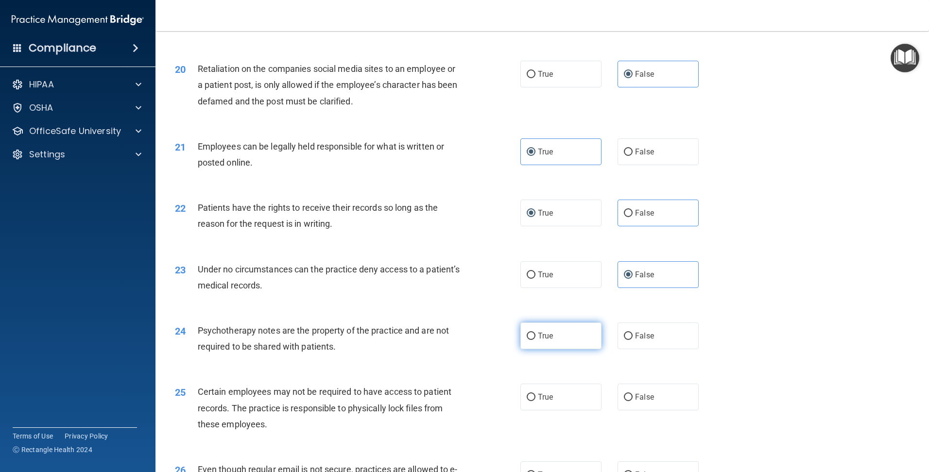
radio input "true"
click at [548, 402] on span "True" at bounding box center [545, 397] width 15 height 9
click at [536, 401] on input "True" at bounding box center [531, 397] width 9 height 7
radio input "true"
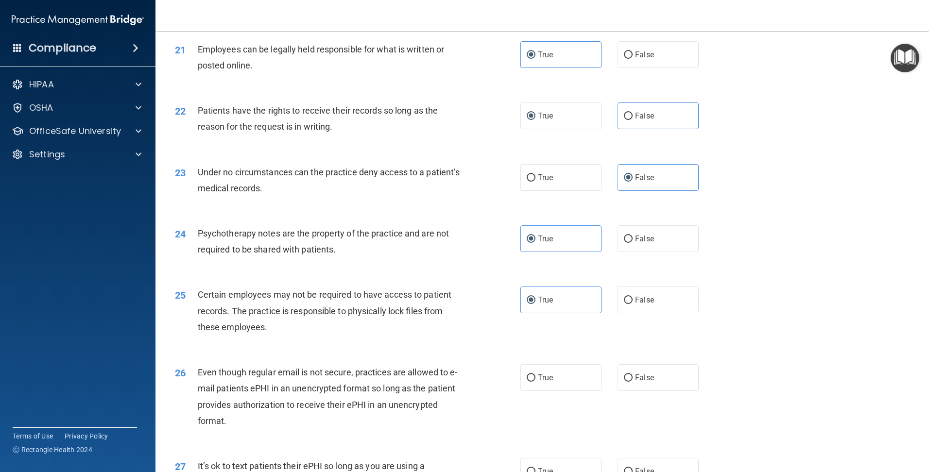
scroll to position [1701, 0]
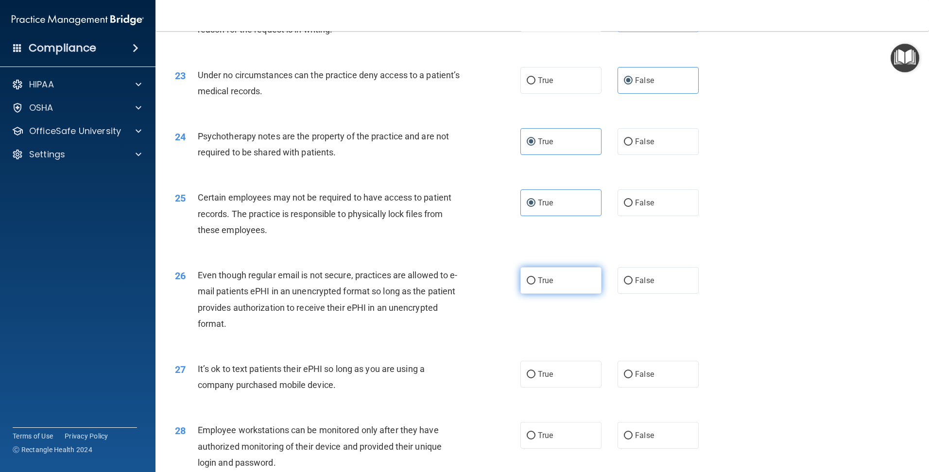
click at [546, 285] on span "True" at bounding box center [545, 280] width 15 height 9
click at [536, 285] on input "True" at bounding box center [531, 280] width 9 height 7
radio input "true"
click at [620, 388] on label "False" at bounding box center [658, 374] width 81 height 27
click at [624, 379] on input "False" at bounding box center [628, 374] width 9 height 7
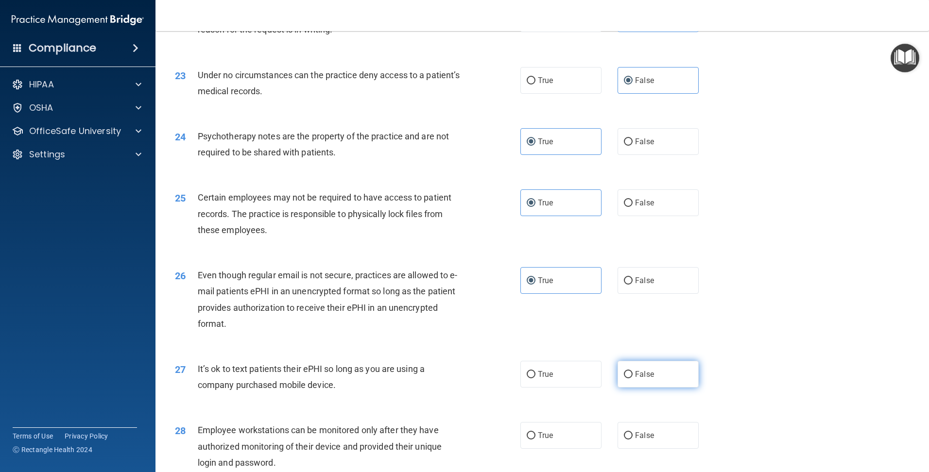
radio input "true"
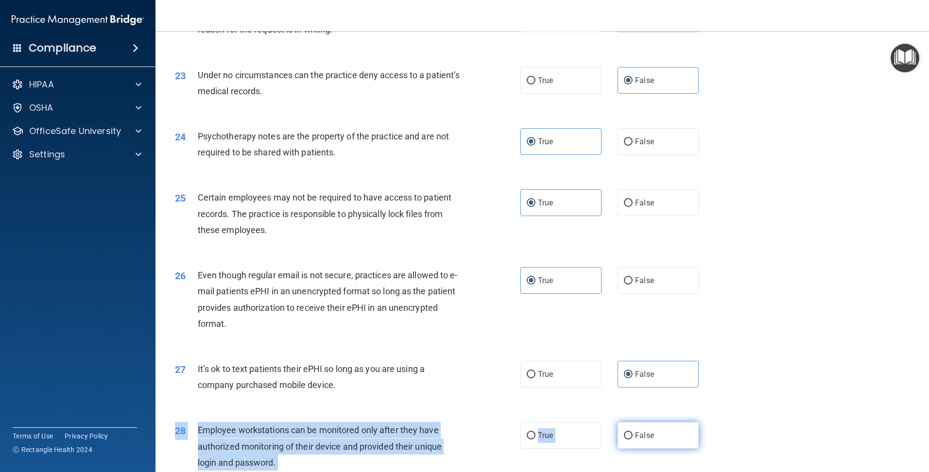
click at [627, 444] on div "28 Employee workstations can be monitored only after they have authorized monit…" at bounding box center [542, 449] width 749 height 78
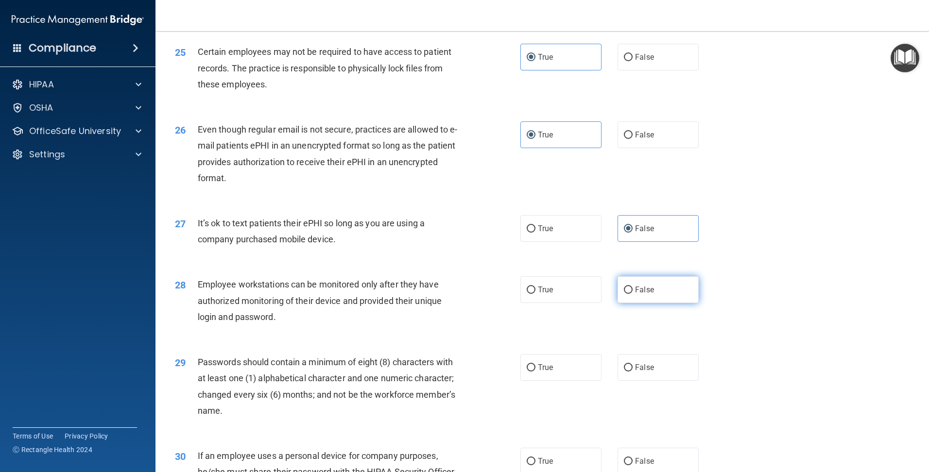
click at [657, 303] on label "False" at bounding box center [658, 290] width 81 height 27
click at [633, 294] on input "False" at bounding box center [628, 290] width 9 height 7
radio input "true"
click at [527, 372] on input "True" at bounding box center [531, 367] width 9 height 7
radio input "true"
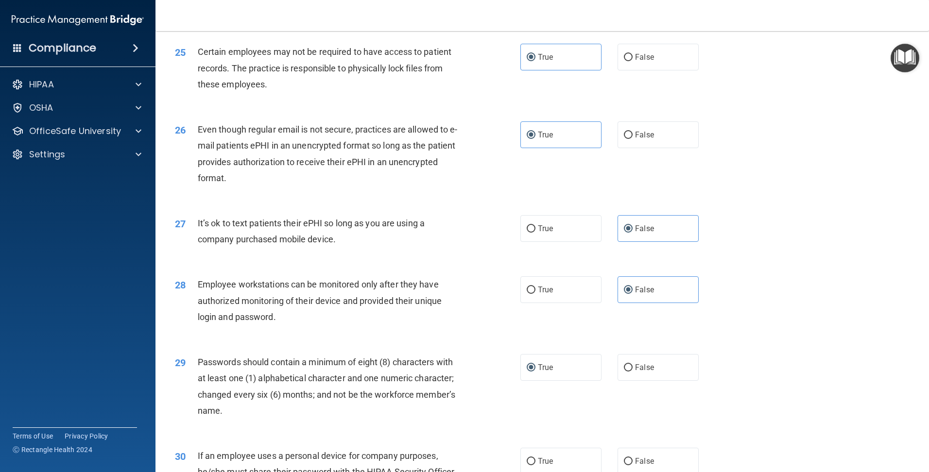
scroll to position [1944, 0]
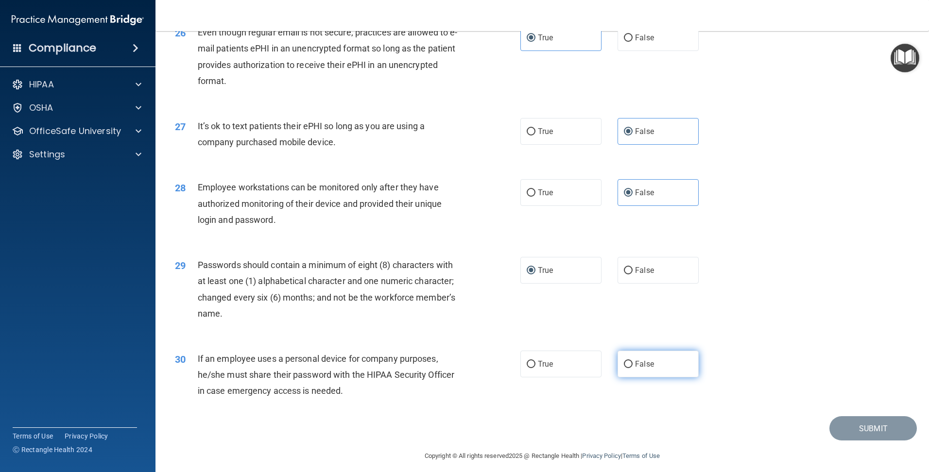
click at [642, 378] on label "False" at bounding box center [658, 364] width 81 height 27
click at [633, 368] on input "False" at bounding box center [628, 364] width 9 height 7
radio input "true"
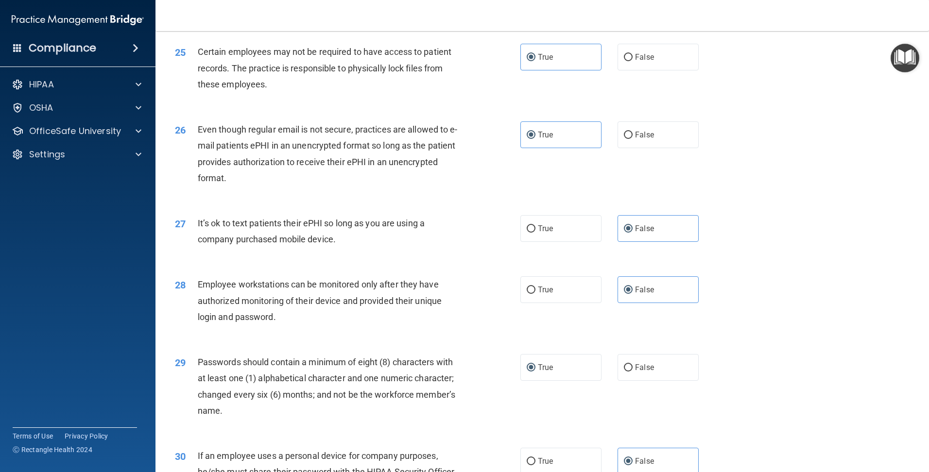
scroll to position [1967, 0]
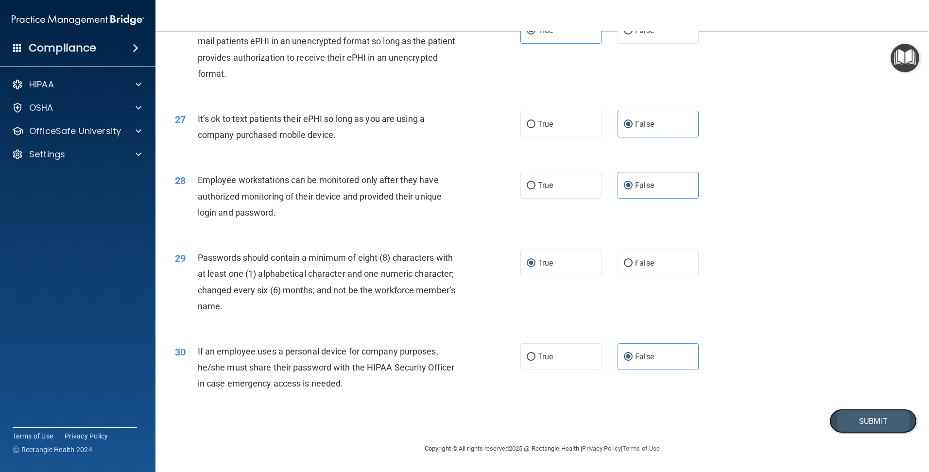
click at [878, 415] on button "Submit" at bounding box center [873, 421] width 87 height 25
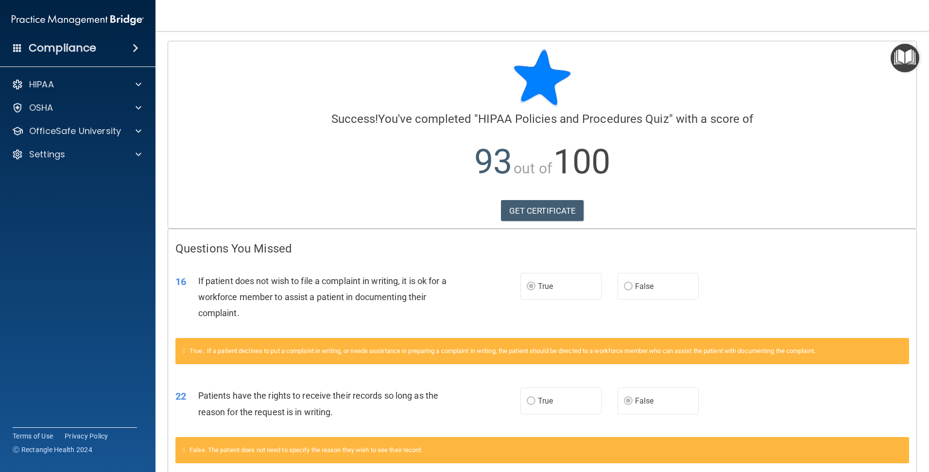
scroll to position [49, 0]
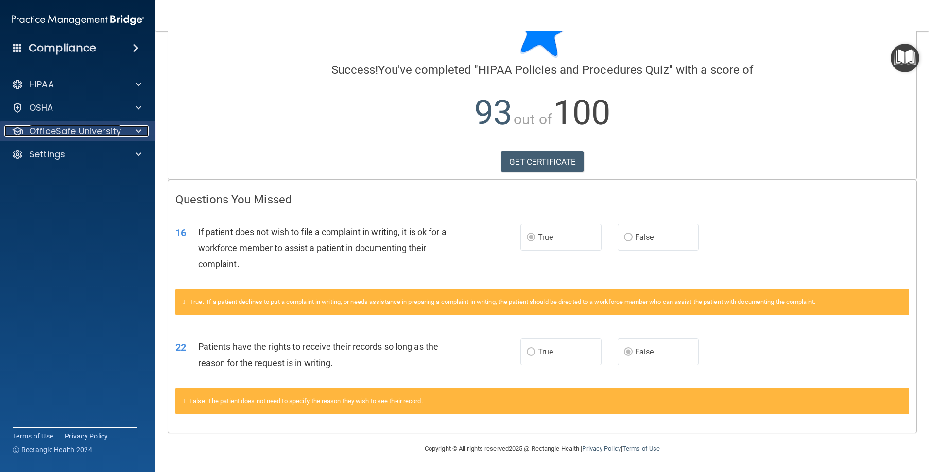
click at [59, 131] on p "OfficeSafe University" at bounding box center [75, 131] width 92 height 12
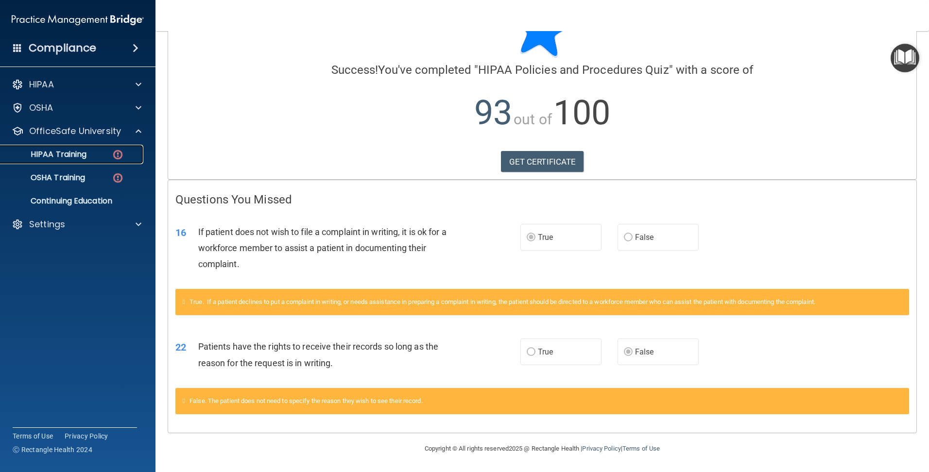
click at [84, 151] on p "HIPAA Training" at bounding box center [46, 155] width 80 height 10
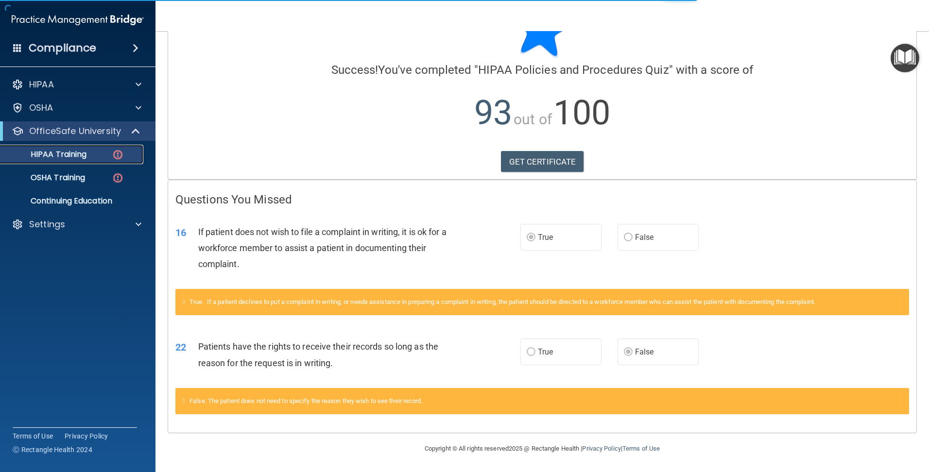
scroll to position [260, 0]
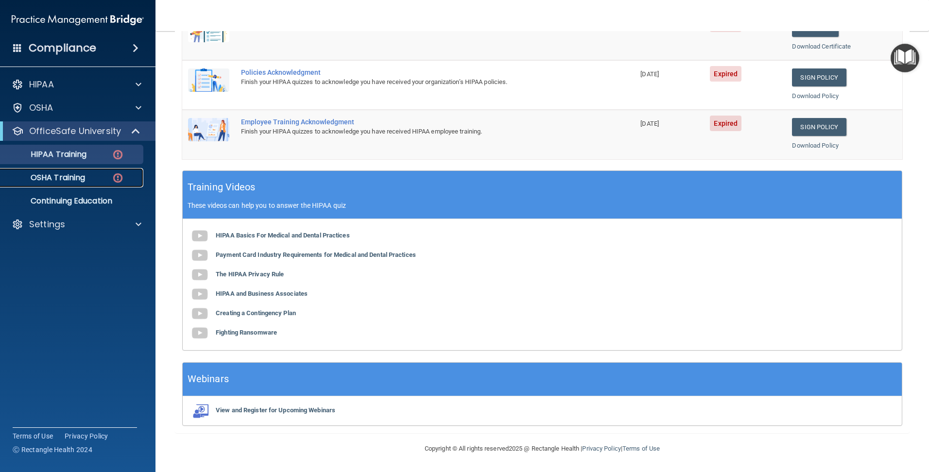
click at [64, 175] on p "OSHA Training" at bounding box center [45, 178] width 79 height 10
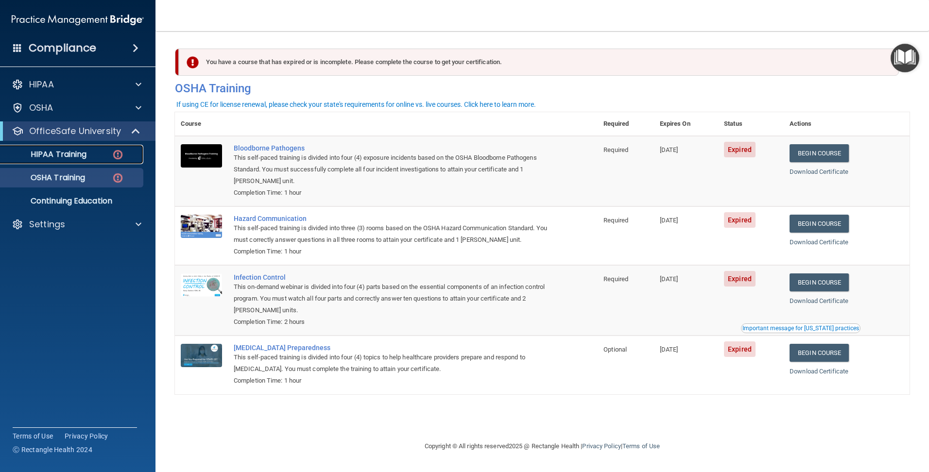
click at [68, 153] on p "HIPAA Training" at bounding box center [46, 155] width 80 height 10
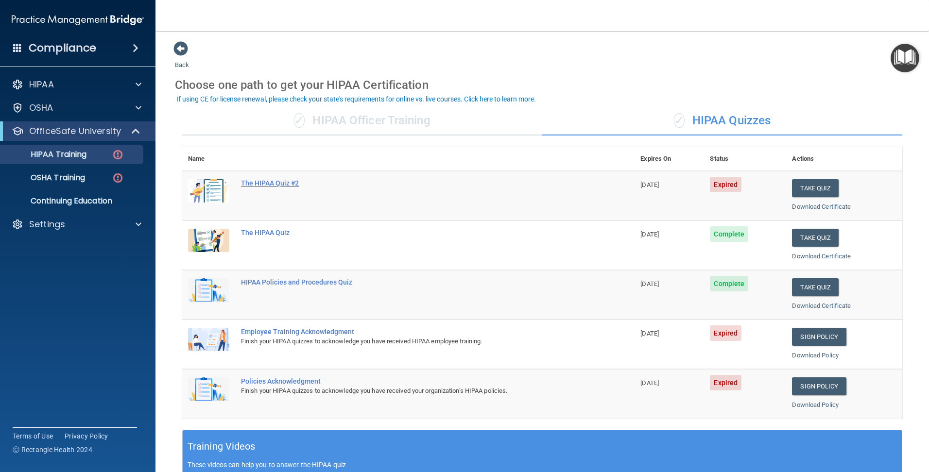
click at [274, 179] on div "The HIPAA Quiz #2" at bounding box center [413, 183] width 345 height 8
